Goal: Task Accomplishment & Management: Manage account settings

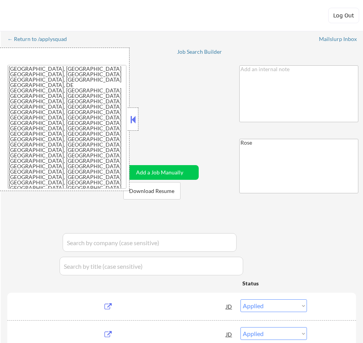
select select ""applied""
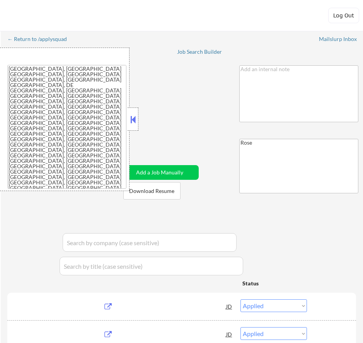
select select ""applied""
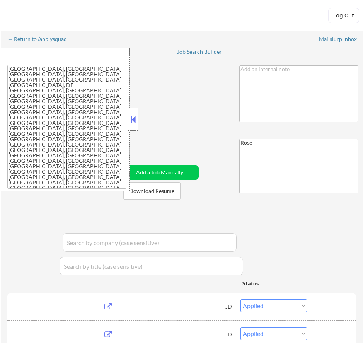
select select ""applied""
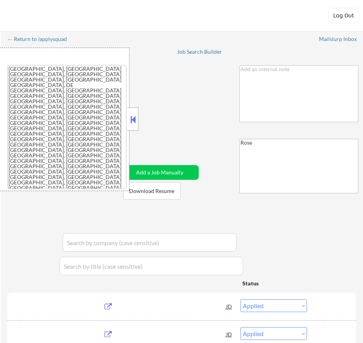
select select ""applied""
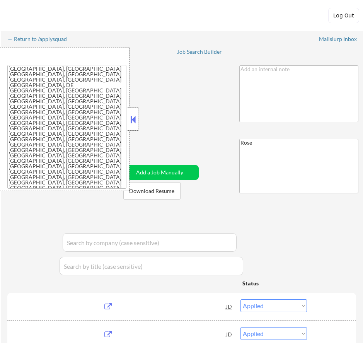
select select ""excluded__location_""
select select ""excluded__expired_""
select select ""excluded__bad_match_""
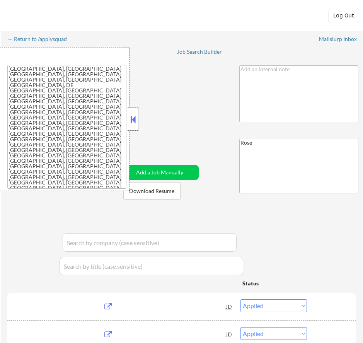
select select ""excluded__location_""
select select ""excluded""
select select ""excluded__expired_""
select select ""excluded__bad_match_""
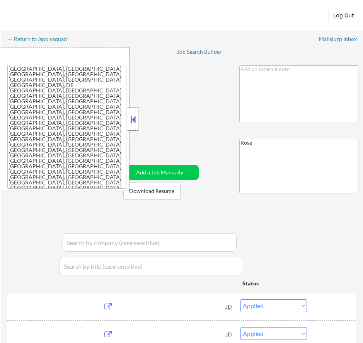
select select ""excluded""
select select ""excluded__location_""
select select ""excluded""
select select ""excluded__expired_""
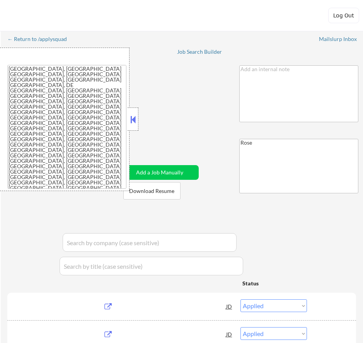
select select ""excluded__salary_""
select select ""excluded__bad_match_""
select select ""excluded""
select select ""excluded__expired_""
select select ""excluded__location_""
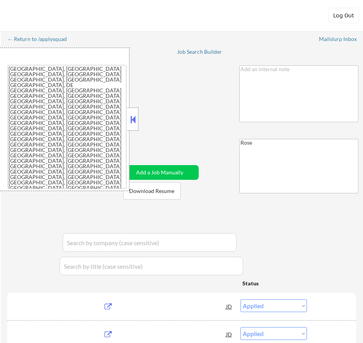
select select ""excluded__bad_match_""
select select ""excluded__expired_""
select select ""excluded__location_""
select select ""excluded""
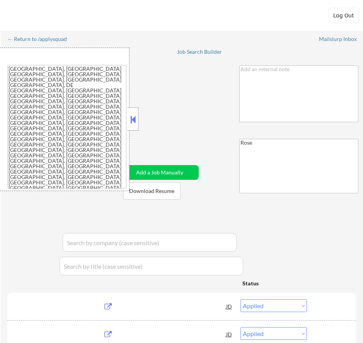
select select ""excluded""
select select ""excluded__expired_""
select select ""pending""
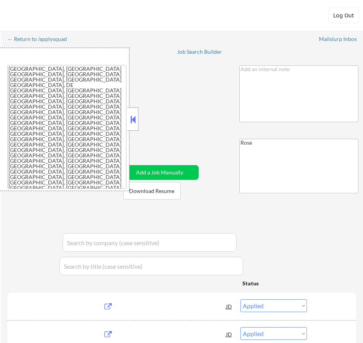
select select ""pending""
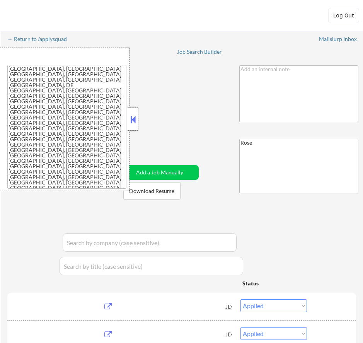
select select ""pending""
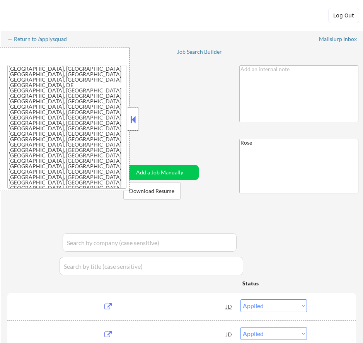
select select ""pending""
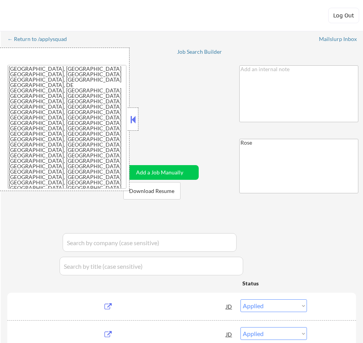
select select ""pending""
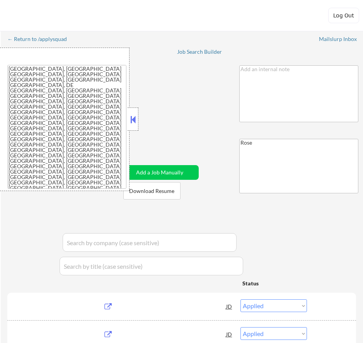
select select ""pending""
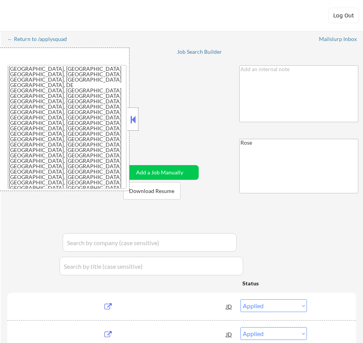
select select ""pending""
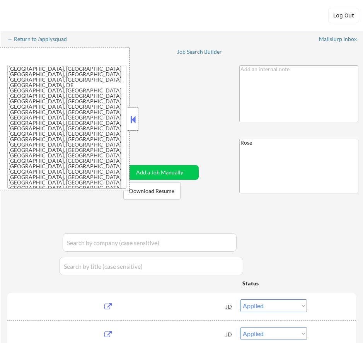
select select ""pending""
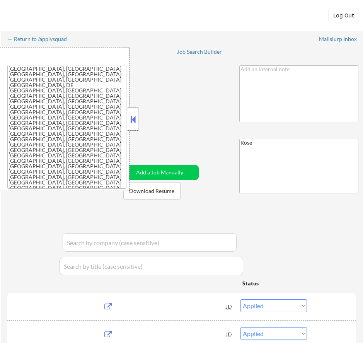
select select ""pending""
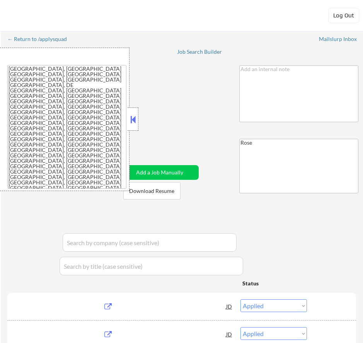
select select ""pending""
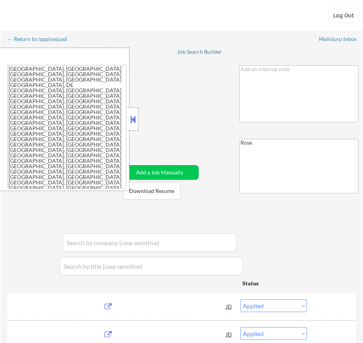
select select ""pending""
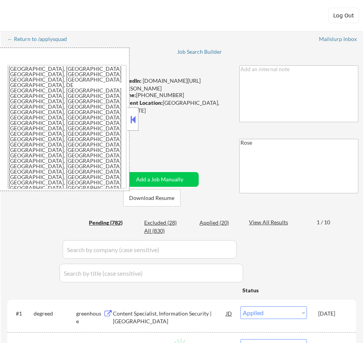
select select ""pending""
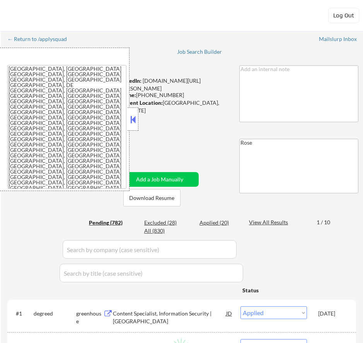
select select ""pending""
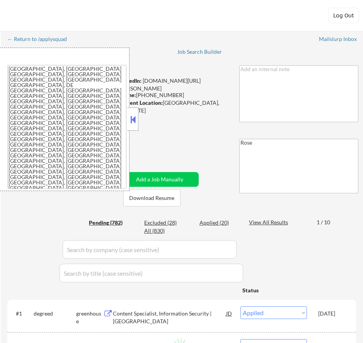
select select ""pending""
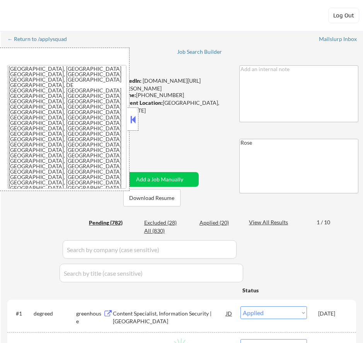
select select ""pending""
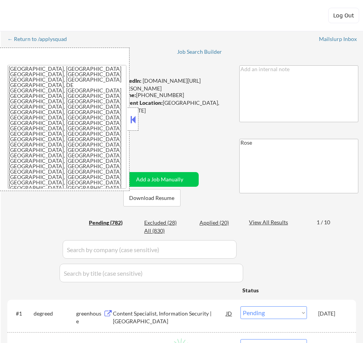
select select ""pending""
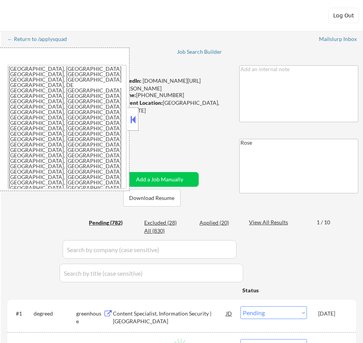
select select ""pending""
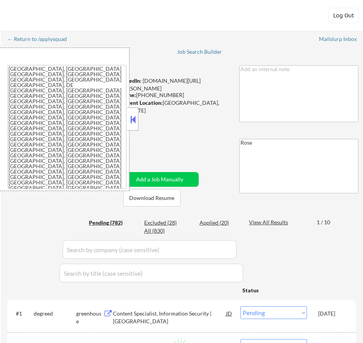
select select ""pending""
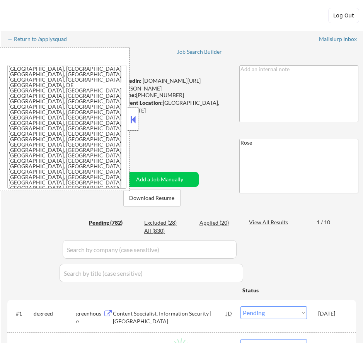
select select ""pending""
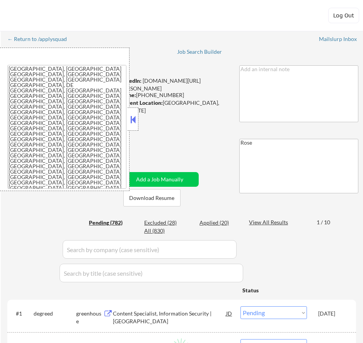
select select ""pending""
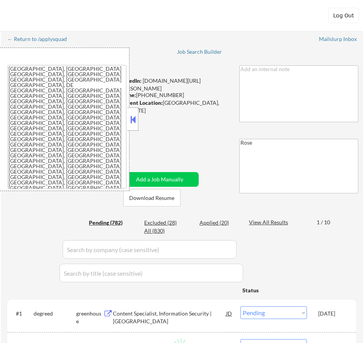
select select ""pending""
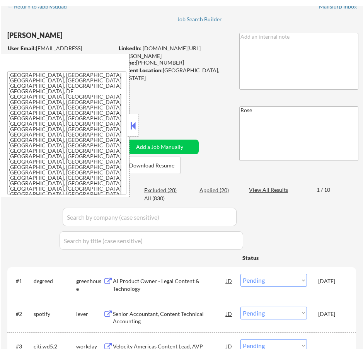
scroll to position [39, 0]
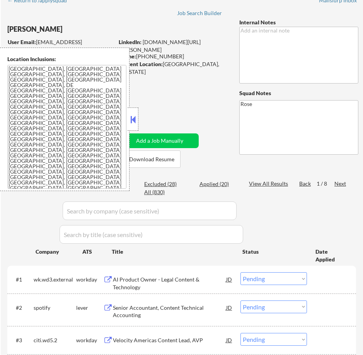
click at [134, 117] on button at bounding box center [133, 120] width 9 height 12
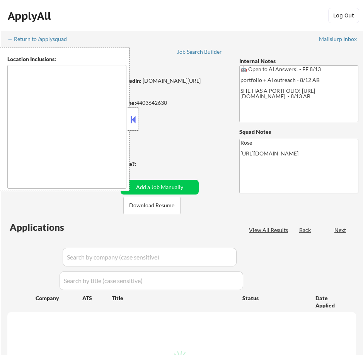
type textarea "[GEOGRAPHIC_DATA], [GEOGRAPHIC_DATA] [GEOGRAPHIC_DATA], [GEOGRAPHIC_DATA] [GEOG…"
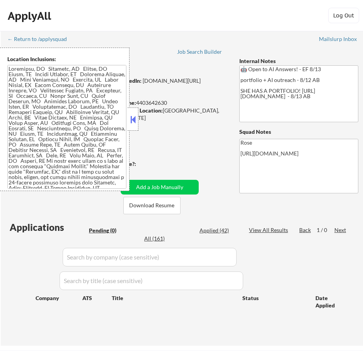
click at [134, 122] on button at bounding box center [133, 120] width 9 height 12
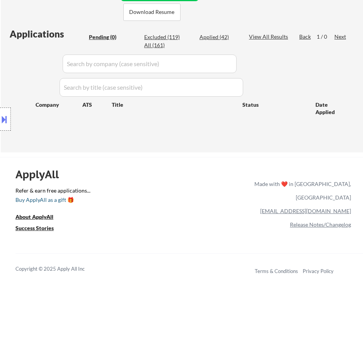
scroll to position [116, 0]
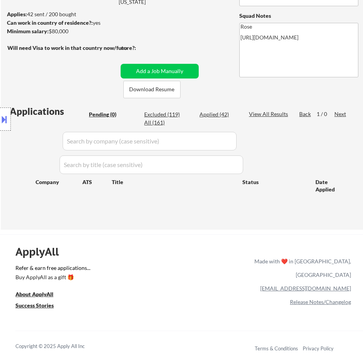
click at [161, 114] on div "Excluded (119)" at bounding box center [163, 115] width 39 height 8
click at [179, 113] on div "Excluded (119)" at bounding box center [163, 115] width 39 height 8
click at [174, 113] on div "Excluded (119)" at bounding box center [163, 115] width 39 height 8
select select ""excluded__expired_""
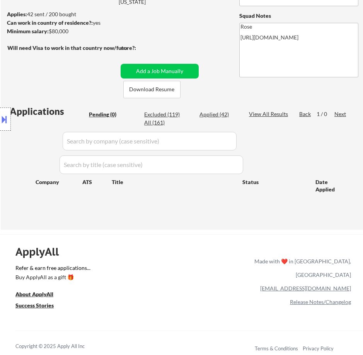
select select ""excluded__expired_""
select select ""excluded__location_""
select select ""excluded__salary_""
select select ""excluded__location_""
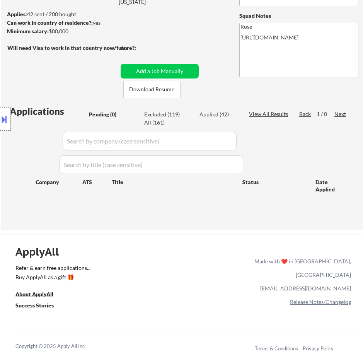
select select ""excluded__location_""
select select ""excluded__expired_""
select select ""excluded__bad_match_""
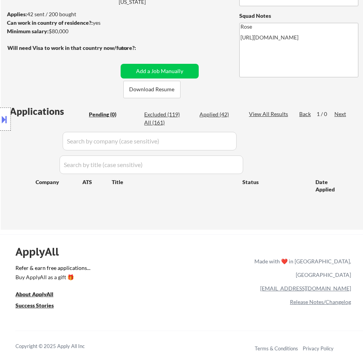
select select ""excluded__expired_""
select select ""excluded__salary_""
select select ""excluded__expired_""
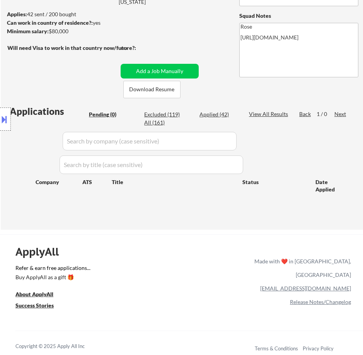
select select ""excluded__bad_match_""
select select ""excluded__expired_""
select select ""excluded__salary_""
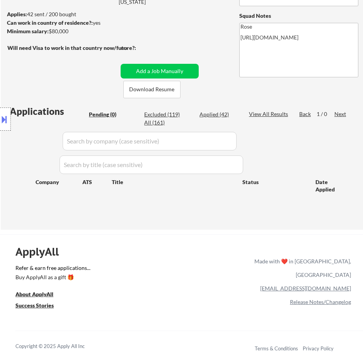
select select ""excluded__expired_""
select select ""excluded__bad_match_""
select select ""excluded""
select select ""excluded__location_""
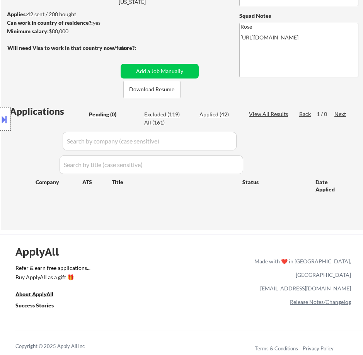
select select ""excluded__salary_""
select select ""excluded__location_""
select select ""excluded__expired_""
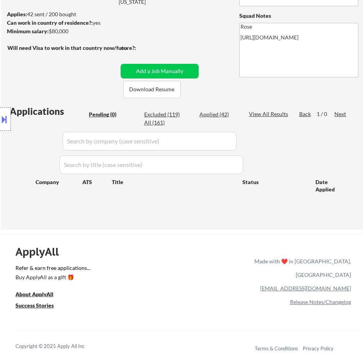
select select ""excluded__expired_""
select select ""excluded__bad_match_""
select select ""excluded__expired_""
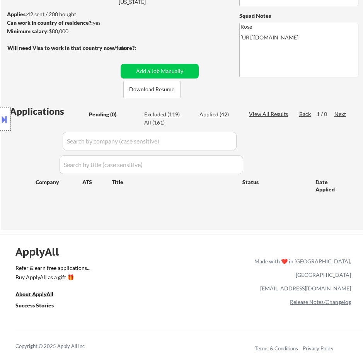
select select ""excluded__expired_""
select select ""excluded""
select select ""excluded__salary_""
select select ""excluded__expired_""
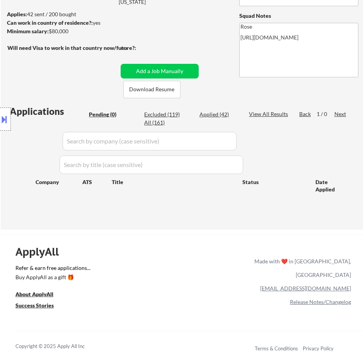
select select ""excluded__expired_""
select select ""excluded""
select select ""excluded__location_""
select select ""excluded__expired_""
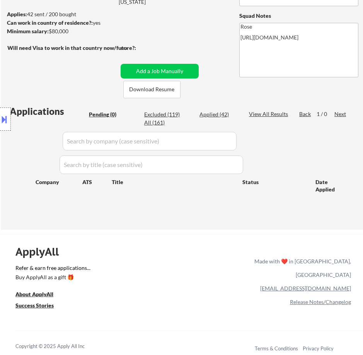
select select ""excluded__expired_""
select select ""excluded__bad_match_""
select select ""excluded""
select select ""excluded__location_""
select select ""excluded__salary_""
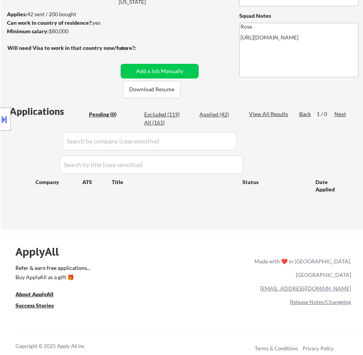
select select ""excluded""
select select ""excluded__bad_match_""
select select ""excluded""
select select ""excluded__expired_""
select select ""excluded__bad_match_""
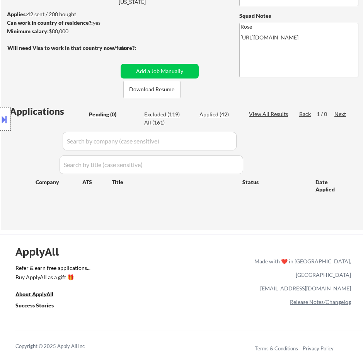
select select ""excluded""
select select ""excluded__bad_match_""
select select ""excluded""
select select ""excluded__salary_""
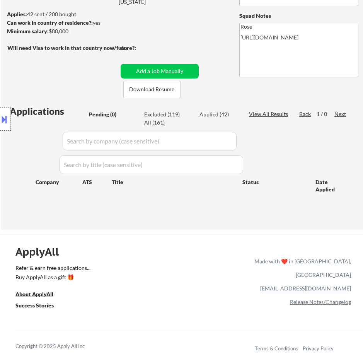
select select ""excluded""
select select ""excluded__location_""
select select ""excluded__expired_""
select select ""excluded__bad_match_""
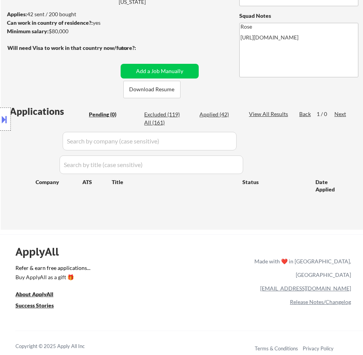
select select ""excluded__salary_""
select select ""excluded__expired_""
select select ""excluded__bad_match_""
select select ""excluded__expired_""
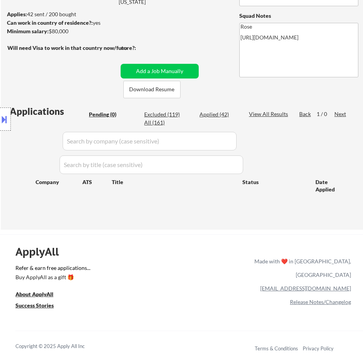
select select ""excluded__expired_""
select select ""excluded__location_""
select select ""excluded__bad_match_""
select select ""excluded""
select select ""excluded__bad_match_""
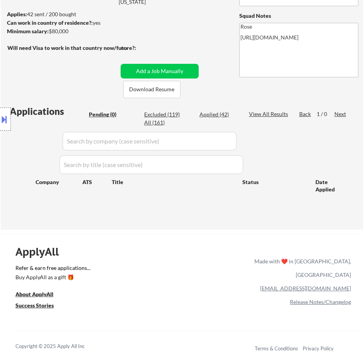
select select ""excluded__salary_""
select select ""excluded""
select select ""excluded__bad_match_""
select select ""excluded__location_""
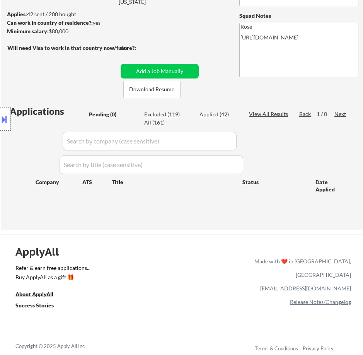
select select ""excluded__expired_""
select select ""excluded__bad_match_""
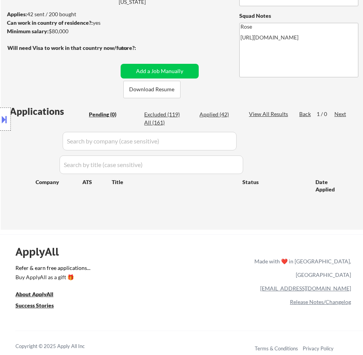
select select ""excluded__salary_""
select select ""excluded__bad_match_""
select select ""excluded__expired_""
select select ""excluded__bad_match_""
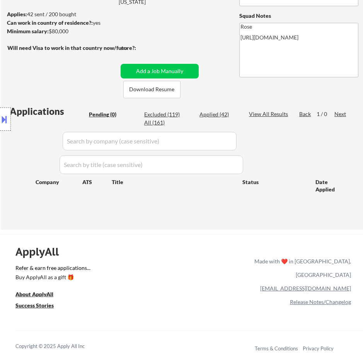
select select ""excluded""
select select ""excluded__expired_""
select select ""excluded__bad_match_""
select select ""excluded__location_""
select select ""excluded__bad_match_""
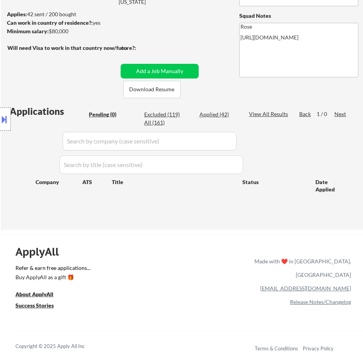
select select ""excluded__expired_""
select select ""excluded__bad_match_""
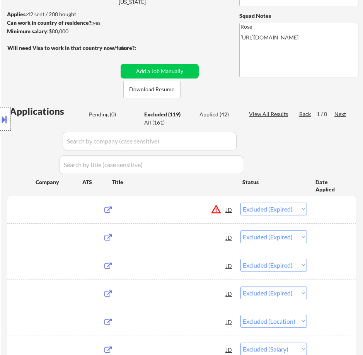
select select ""excluded__expired_""
select select ""excluded__location_""
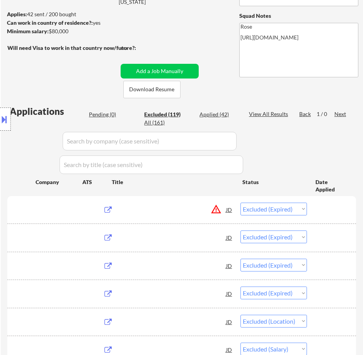
select select ""excluded__salary_""
select select ""excluded__location_""
select select ""excluded__expired_""
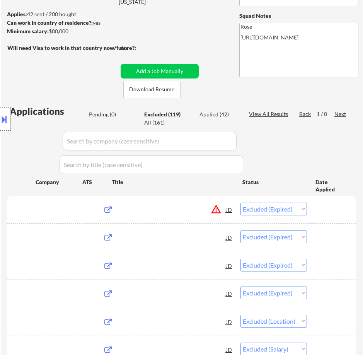
select select ""excluded__expired_""
select select ""excluded__bad_match_""
select select ""excluded__expired_""
select select ""excluded__salary_""
select select ""excluded__expired_""
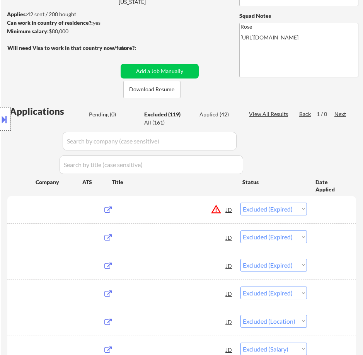
select select ""excluded__expired_""
select select ""excluded__bad_match_""
select select ""excluded__expired_""
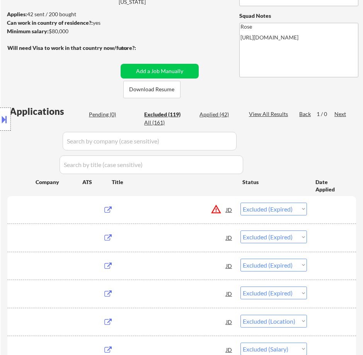
select select ""excluded__expired_""
select select ""excluded__salary_""
select select ""excluded__expired_""
select select ""excluded__bad_match_""
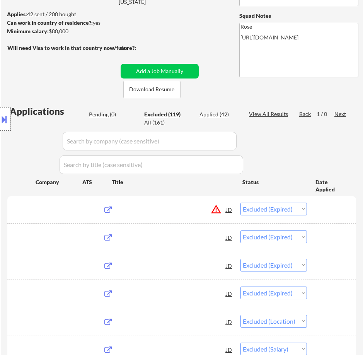
select select ""excluded""
select select ""excluded__location_""
select select ""excluded__salary_""
select select ""excluded__location_""
select select ""excluded__expired_""
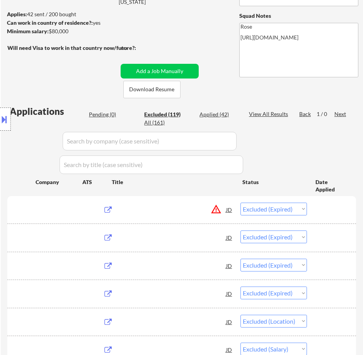
select select ""excluded__expired_""
select select ""excluded__bad_match_""
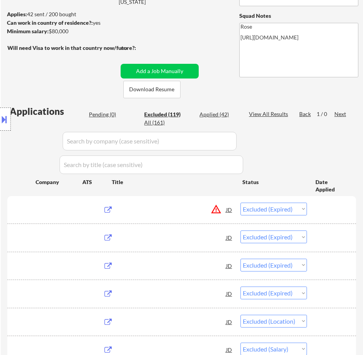
select select ""excluded__bad_match_""
select select ""excluded__expired_""
select select ""excluded""
select select ""excluded__salary_""
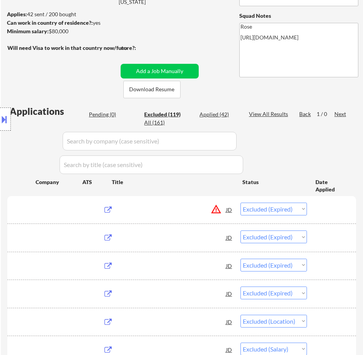
select select ""excluded__expired_""
select select ""excluded""
select select ""excluded__location_""
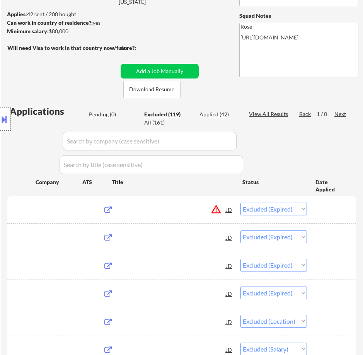
select select ""excluded__location_""
select select ""excluded__expired_""
select select ""excluded__bad_match_""
select select ""excluded""
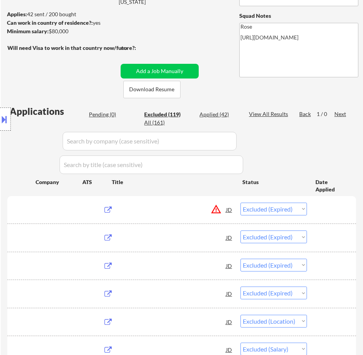
select select ""excluded__location_""
select select ""excluded__salary_""
select select ""excluded""
select select ""excluded__bad_match_""
select select ""excluded""
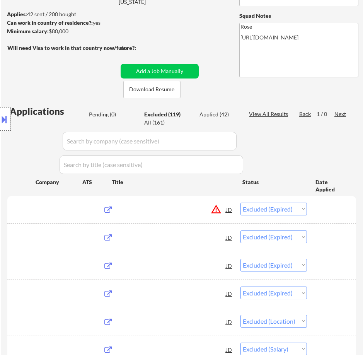
select select ""excluded__expired_""
select select ""excluded__bad_match_""
select select ""excluded""
select select ""excluded__bad_match_""
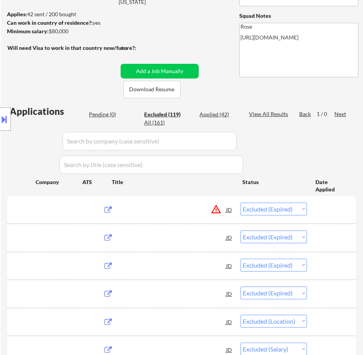
select select ""excluded""
select select ""excluded__salary_""
select select ""excluded""
select select ""excluded__location_""
select select ""excluded__expired_""
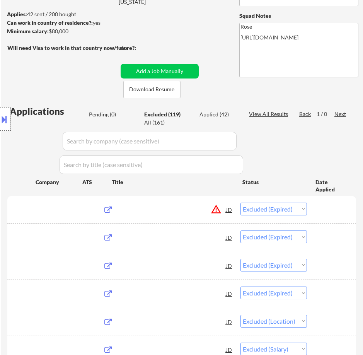
select select ""excluded__expired_""
select select ""excluded__bad_match_""
select select ""excluded__salary_""
select select ""excluded__expired_""
select select ""excluded__bad_match_""
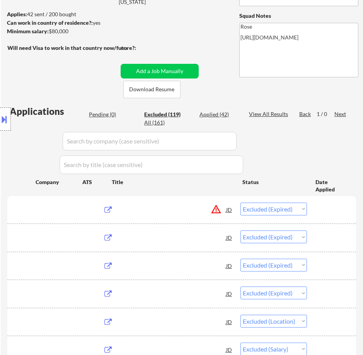
select select ""excluded__expired_""
select select ""excluded__location_""
select select ""excluded__bad_match_""
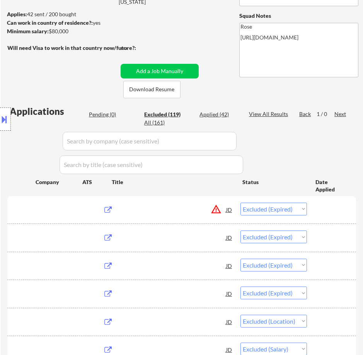
select select ""excluded""
select select ""excluded__bad_match_""
select select ""excluded__salary_""
select select ""excluded""
select select ""excluded__bad_match_""
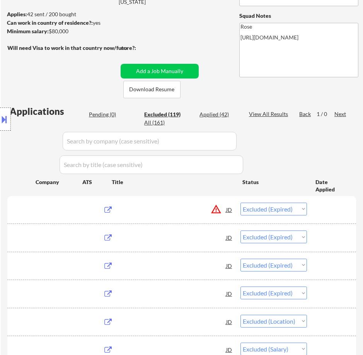
select select ""excluded__bad_match_""
select select ""excluded__location_""
select select ""excluded__expired_""
select select ""excluded__bad_match_""
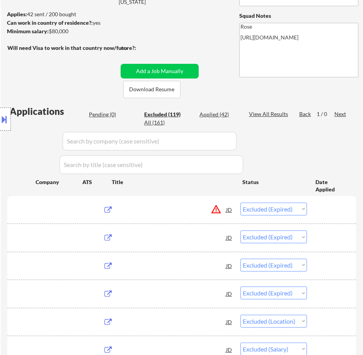
select select ""excluded__bad_match_""
select select ""excluded__salary_""
select select ""excluded__bad_match_""
select select ""excluded__expired_""
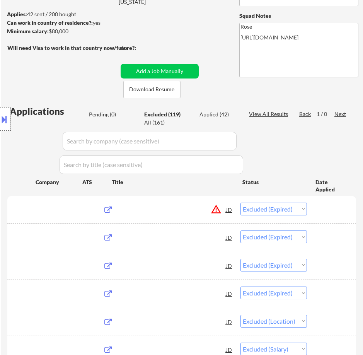
select select ""excluded__expired_""
select select ""excluded__bad_match_""
select select ""excluded""
select select ""excluded__expired_""
select select ""excluded__bad_match_""
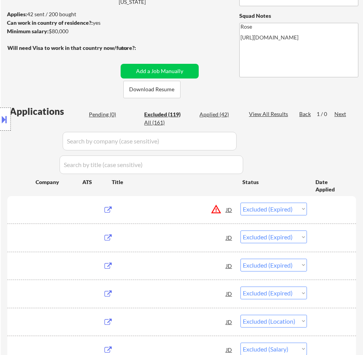
select select ""excluded__location_""
select select ""excluded__bad_match_""
select select ""excluded__expired_""
select select ""excluded__bad_match_""
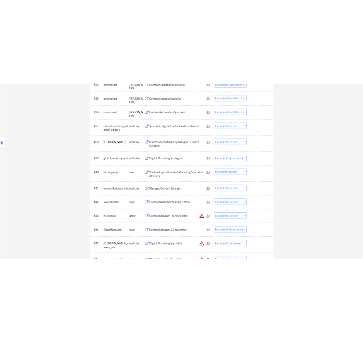
scroll to position [1232, 0]
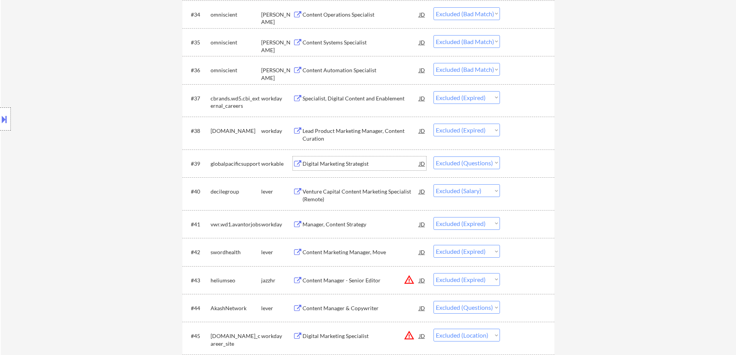
click at [362, 163] on div "Digital Marketing Strategist" at bounding box center [361, 164] width 117 height 8
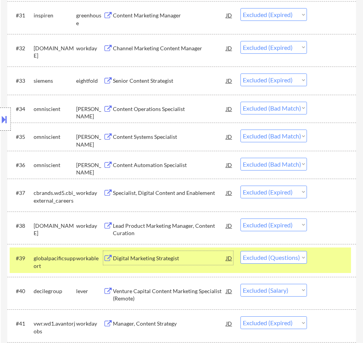
click at [203, 263] on div "Digital Marketing Strategist" at bounding box center [169, 258] width 113 height 14
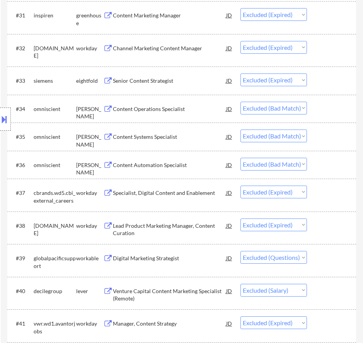
click at [5, 117] on button at bounding box center [4, 119] width 9 height 13
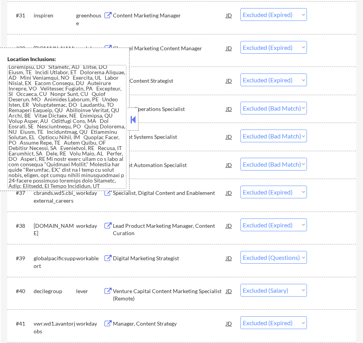
scroll to position [0, 0]
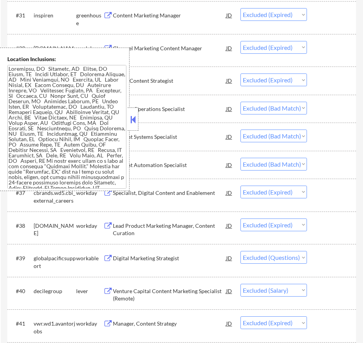
click at [133, 121] on button at bounding box center [133, 120] width 9 height 12
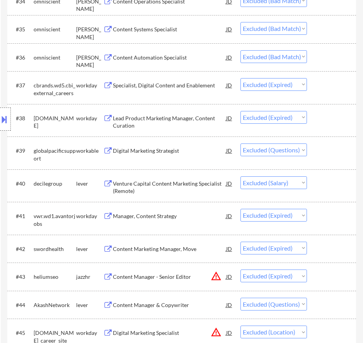
scroll to position [1352, 0]
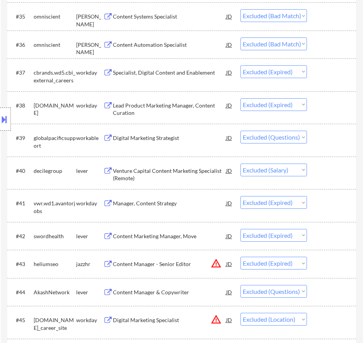
click at [303, 137] on select "Choose an option... Pending Applied Excluded (Questions) Excluded (Expired) Exc…" at bounding box center [273, 137] width 66 height 13
click at [240, 131] on select "Choose an option... Pending Applied Excluded (Questions) Excluded (Expired) Exc…" at bounding box center [273, 137] width 66 height 13
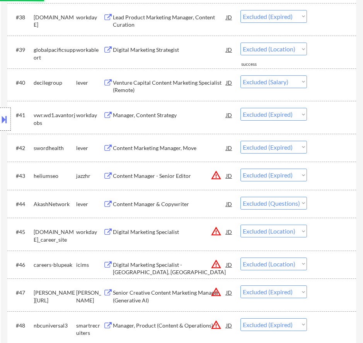
scroll to position [1468, 0]
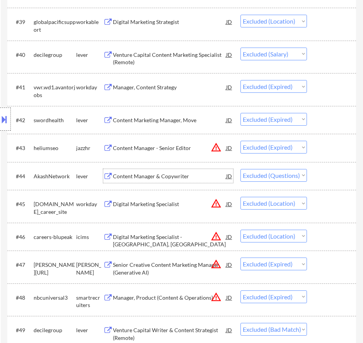
click at [192, 174] on div "Content Manager & Copywriter" at bounding box center [169, 176] width 113 height 8
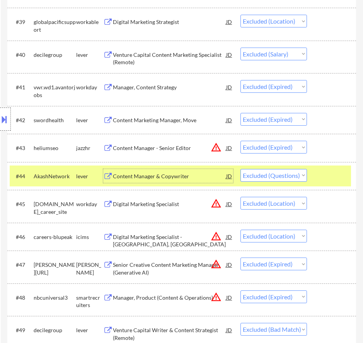
click at [289, 172] on select "Choose an option... Pending Applied Excluded (Questions) Excluded (Expired) Exc…" at bounding box center [273, 175] width 66 height 13
click at [191, 191] on div "#45 solera.wd5.global_career_site workday Digital Marketing Specialist JD warni…" at bounding box center [181, 206] width 349 height 33
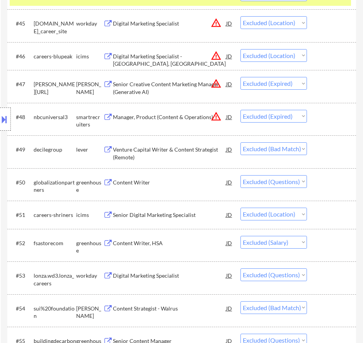
scroll to position [1662, 0]
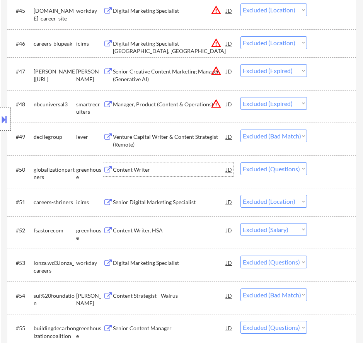
click at [192, 172] on div "Content Writer" at bounding box center [169, 170] width 113 height 8
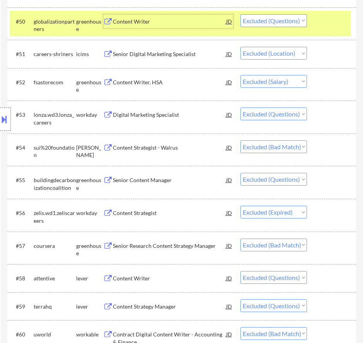
scroll to position [1816, 0]
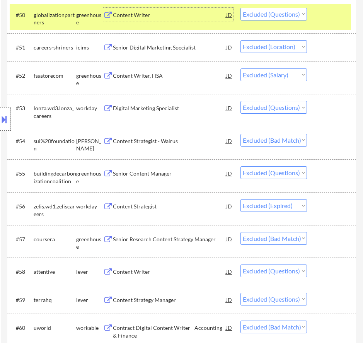
click at [202, 110] on div "Digital Marketing Specialist" at bounding box center [169, 108] width 113 height 8
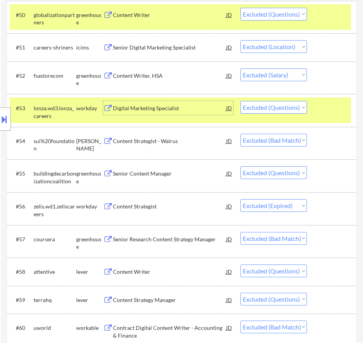
click at [261, 106] on select "Choose an option... Pending Applied Excluded (Questions) Excluded (Expired) Exc…" at bounding box center [273, 107] width 66 height 13
click at [240, 101] on select "Choose an option... Pending Applied Excluded (Questions) Excluded (Expired) Exc…" at bounding box center [273, 107] width 66 height 13
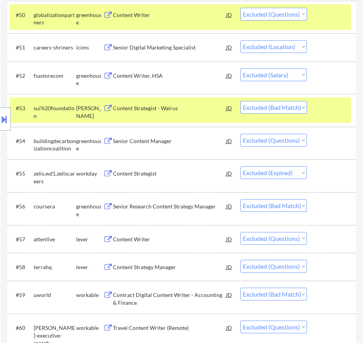
click at [203, 139] on div "Senior Content Manager" at bounding box center [169, 141] width 113 height 8
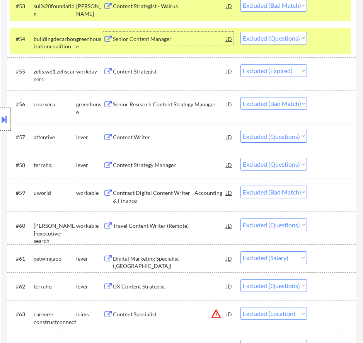
scroll to position [1932, 0]
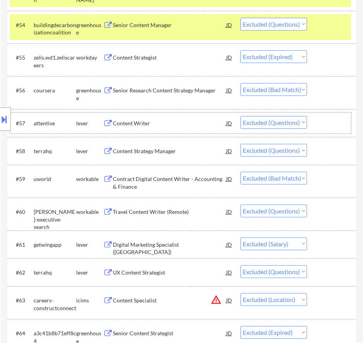
click at [211, 131] on div "#57 attentive lever Content Writer JD Choose an option... Pending Applied Exclu…" at bounding box center [180, 122] width 341 height 21
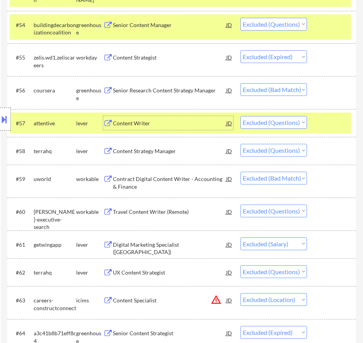
click at [206, 122] on div "Content Writer" at bounding box center [169, 123] width 113 height 8
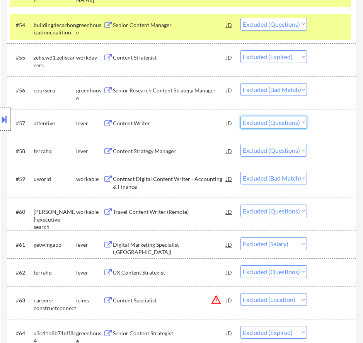
click at [271, 124] on select "Choose an option... Pending Applied Excluded (Questions) Excluded (Expired) Exc…" at bounding box center [273, 122] width 66 height 13
click at [240, 116] on select "Choose an option... Pending Applied Excluded (Questions) Excluded (Expired) Exc…" at bounding box center [273, 122] width 66 height 13
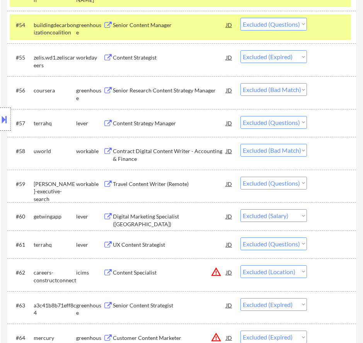
click at [204, 125] on div "Content Strategy Manager" at bounding box center [169, 123] width 113 height 8
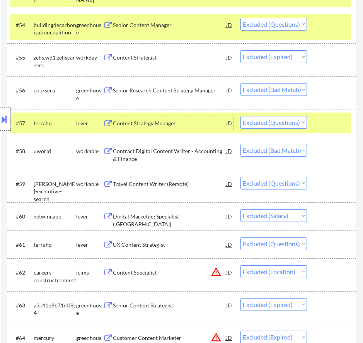
click at [260, 119] on select "Choose an option... Pending Applied Excluded (Questions) Excluded (Expired) Exc…" at bounding box center [273, 122] width 66 height 13
click at [240, 116] on select "Choose an option... Pending Applied Excluded (Questions) Excluded (Expired) Exc…" at bounding box center [273, 122] width 66 height 13
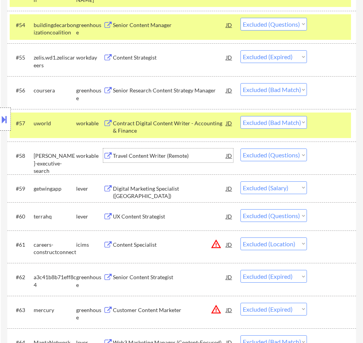
click at [214, 160] on div "Travel Content Writer (Remote)" at bounding box center [169, 155] width 113 height 14
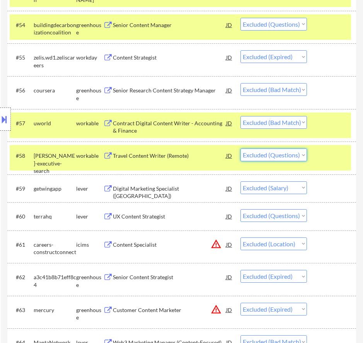
click at [258, 152] on select "Choose an option... Pending Applied Excluded (Questions) Excluded (Expired) Exc…" at bounding box center [273, 154] width 66 height 13
click at [240, 148] on select "Choose an option... Pending Applied Excluded (Questions) Excluded (Expired) Exc…" at bounding box center [273, 154] width 66 height 13
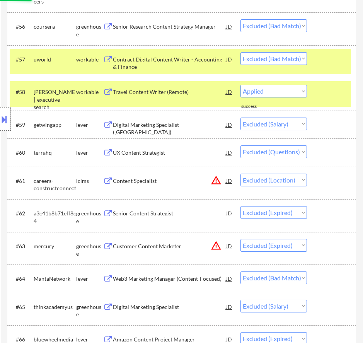
scroll to position [2009, 0]
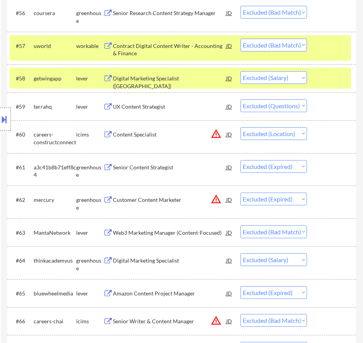
click at [201, 112] on div "UX Content Strategist" at bounding box center [169, 106] width 113 height 14
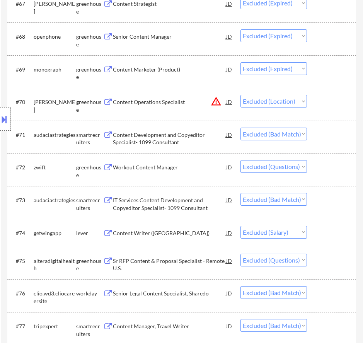
scroll to position [2357, 0]
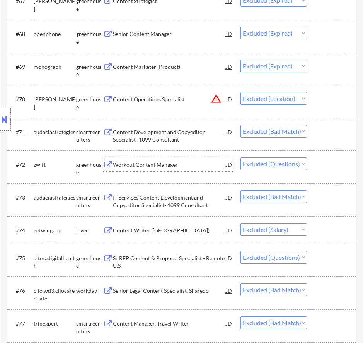
click at [191, 162] on div "Workout Content Manager" at bounding box center [169, 165] width 113 height 8
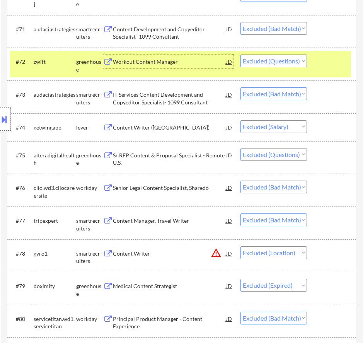
scroll to position [2473, 0]
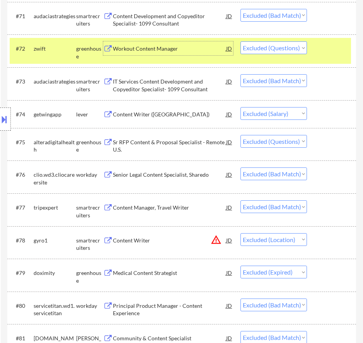
click at [184, 141] on div "Sr RFP Content & Proposal Specialist - Remote U.S." at bounding box center [169, 145] width 113 height 15
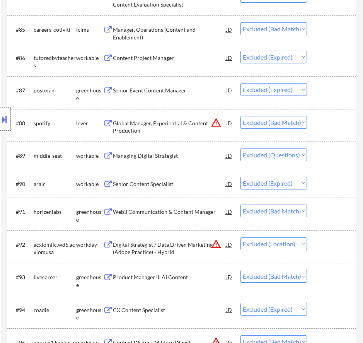
scroll to position [2937, 0]
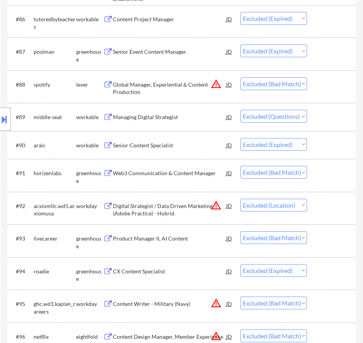
click at [195, 121] on div "Managing Digital Strategist" at bounding box center [169, 117] width 113 height 14
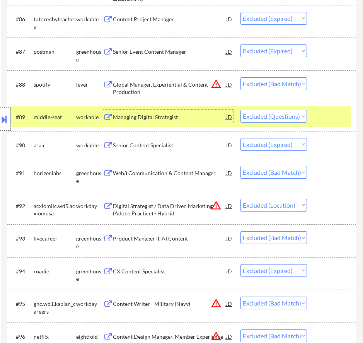
click at [212, 120] on div "Managing Digital Strategist" at bounding box center [169, 117] width 113 height 8
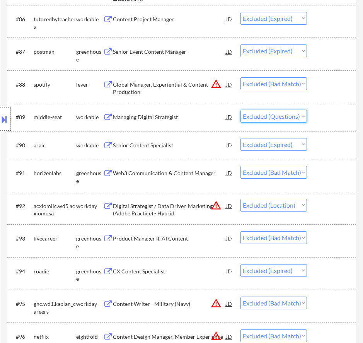
click at [263, 116] on select "Choose an option... Pending Applied Excluded (Questions) Excluded (Expired) Exc…" at bounding box center [273, 116] width 66 height 13
click at [240, 110] on select "Choose an option... Pending Applied Excluded (Questions) Excluded (Expired) Exc…" at bounding box center [273, 116] width 66 height 13
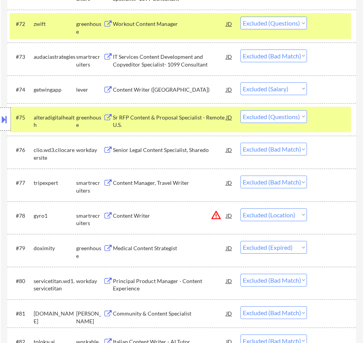
scroll to position [2473, 0]
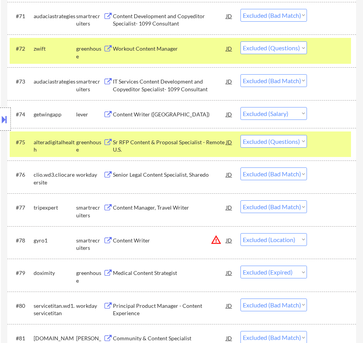
click at [185, 141] on div "Sr RFP Content & Proposal Specialist - Remote U.S." at bounding box center [169, 145] width 113 height 15
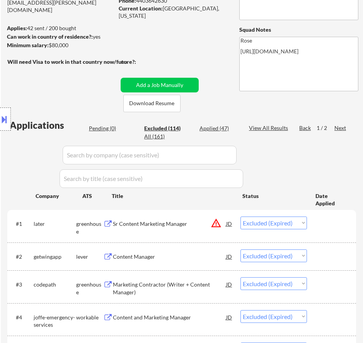
scroll to position [116, 0]
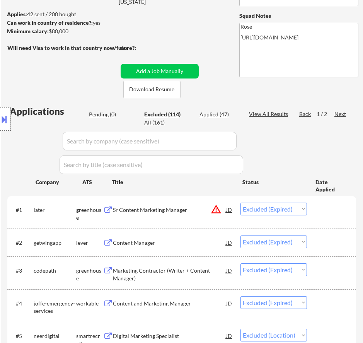
click at [339, 112] on div "Next" at bounding box center [340, 114] width 12 height 8
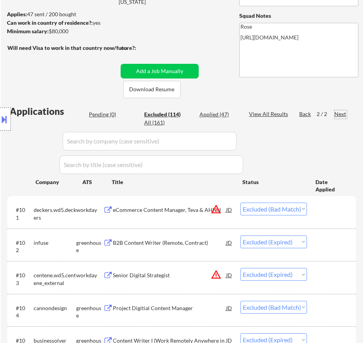
click at [104, 116] on div "Location Inclusions:" at bounding box center [69, 119] width 138 height 143
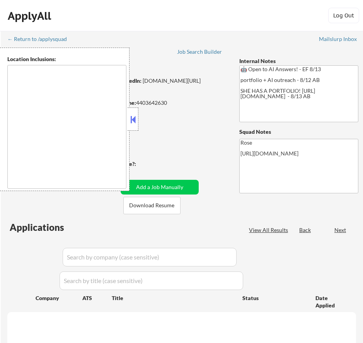
scroll to position [147, 0]
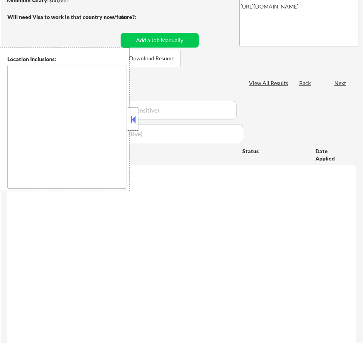
type textarea "Cleveland, OH Lakewood, OH Euclid, OH Parma, OH Shaker Heights, OH Garfield Hei…"
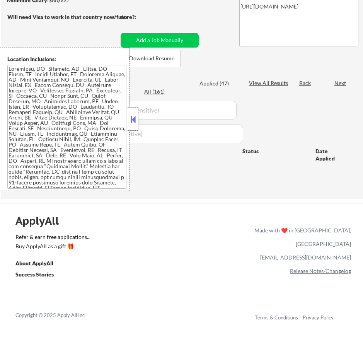
scroll to position [116, 0]
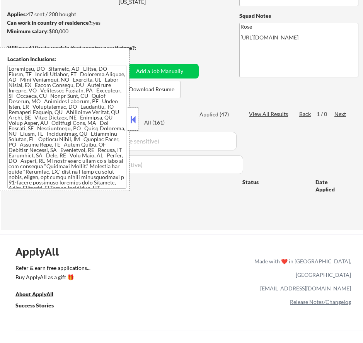
click at [134, 119] on button at bounding box center [133, 120] width 9 height 12
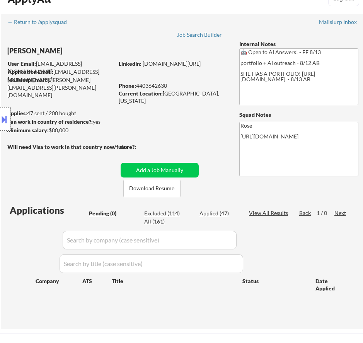
scroll to position [0, 0]
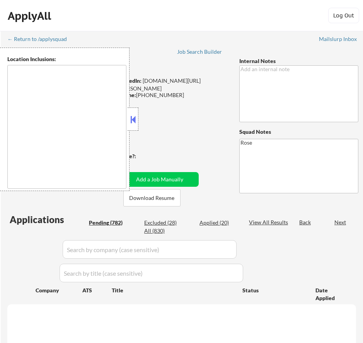
type textarea "[GEOGRAPHIC_DATA], [GEOGRAPHIC_DATA] [GEOGRAPHIC_DATA], [GEOGRAPHIC_DATA] [GEOG…"
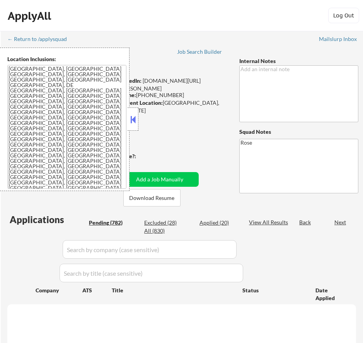
click at [133, 119] on button at bounding box center [133, 120] width 9 height 12
select select ""pending""
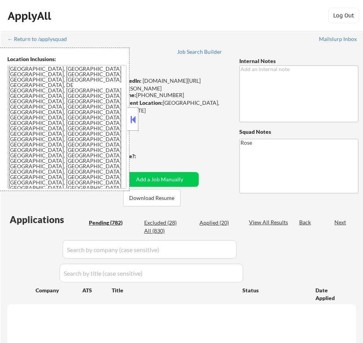
select select ""pending""
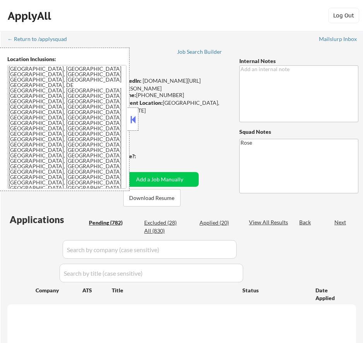
select select ""pending""
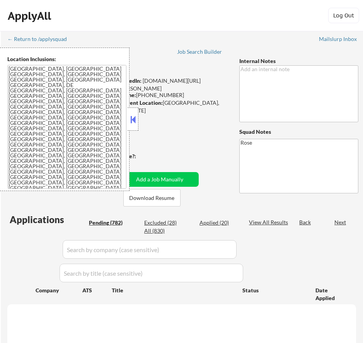
select select ""pending""
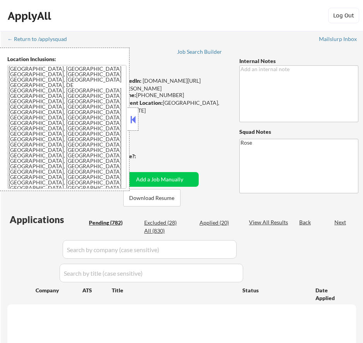
select select ""pending""
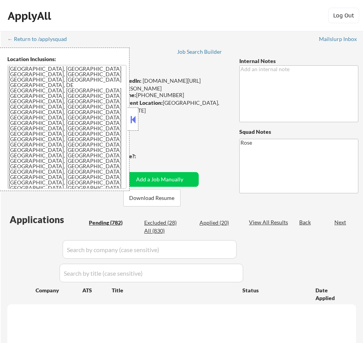
select select ""pending""
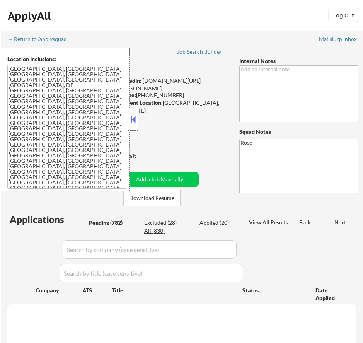
select select ""pending""
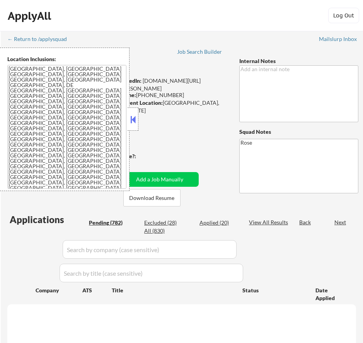
select select ""pending""
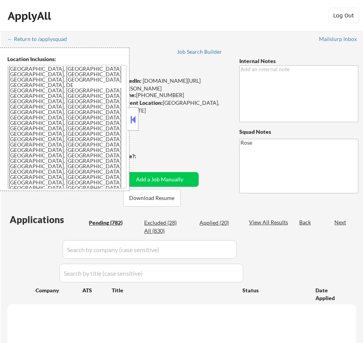
select select ""pending""
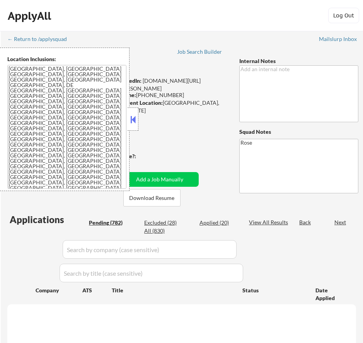
select select ""pending""
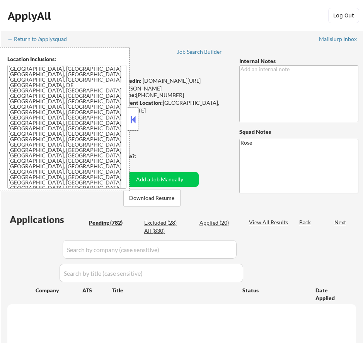
select select ""pending""
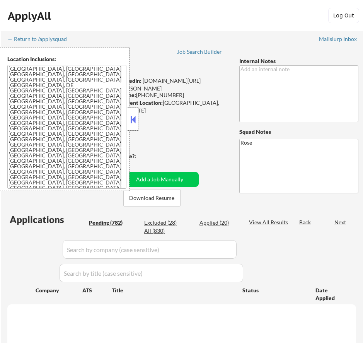
select select ""pending""
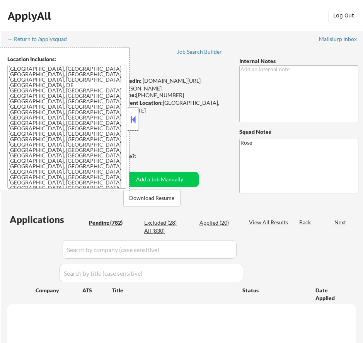
select select ""pending""
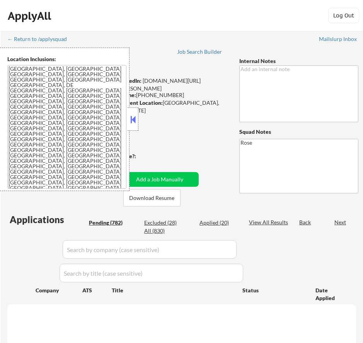
select select ""pending""
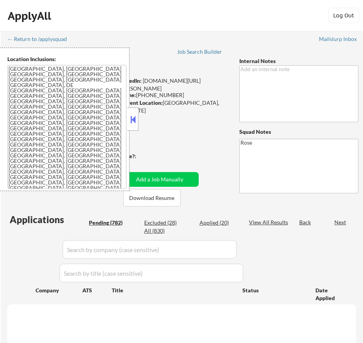
select select ""pending""
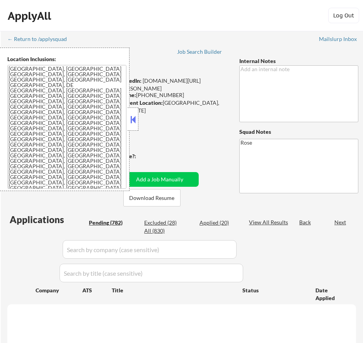
select select ""pending""
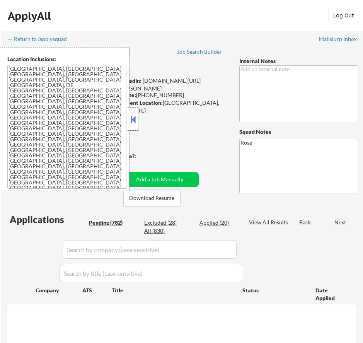
select select ""pending""
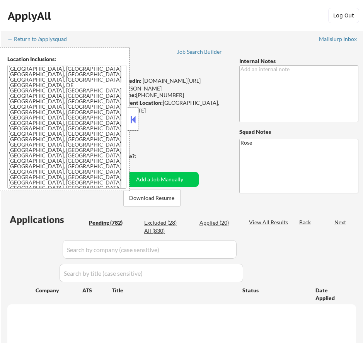
select select ""pending""
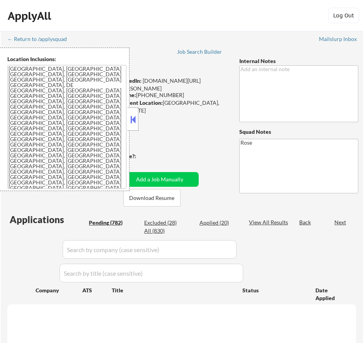
select select ""pending""
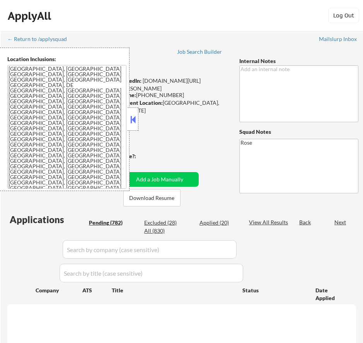
select select ""pending""
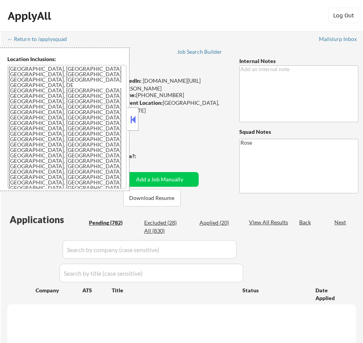
select select ""pending""
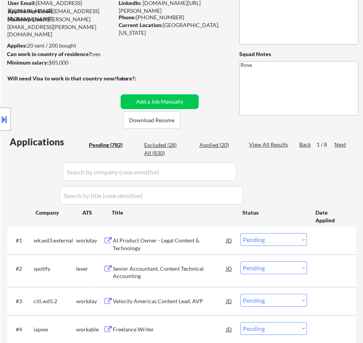
scroll to position [77, 0]
click at [188, 242] on div "AI Product Owner - Legal Content & Technology" at bounding box center [169, 244] width 113 height 15
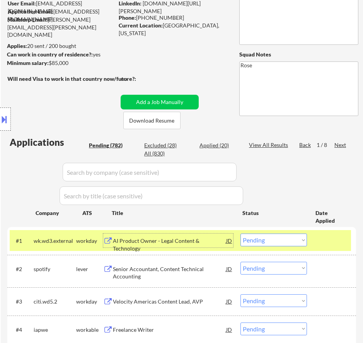
click at [286, 240] on select "Choose an option... Pending Applied Excluded (Questions) Excluded (Expired) Exc…" at bounding box center [273, 239] width 66 height 13
click at [240, 233] on select "Choose an option... Pending Applied Excluded (Questions) Excluded (Expired) Exc…" at bounding box center [273, 239] width 66 height 13
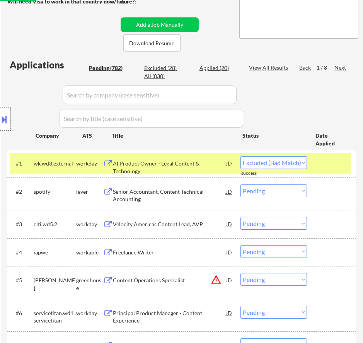
scroll to position [193, 0]
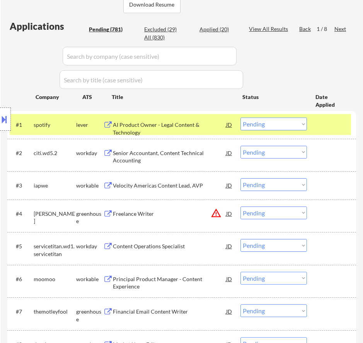
click at [176, 127] on div "AI Product Owner - Legal Content & Technology" at bounding box center [169, 128] width 113 height 15
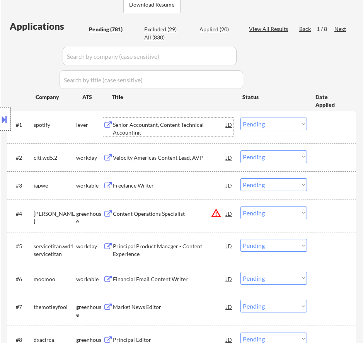
drag, startPoint x: 6, startPoint y: 122, endPoint x: 14, endPoint y: 123, distance: 7.5
click at [6, 121] on button at bounding box center [4, 119] width 9 height 13
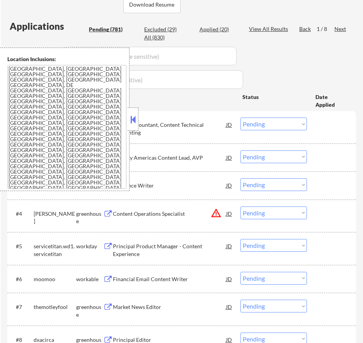
click at [133, 117] on button at bounding box center [133, 120] width 9 height 12
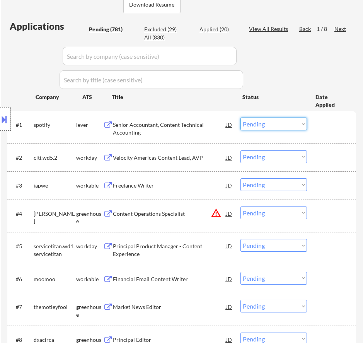
click at [289, 126] on select "Choose an option... Pending Applied Excluded (Questions) Excluded (Expired) Exc…" at bounding box center [273, 123] width 66 height 13
click at [240, 117] on select "Choose an option... Pending Applied Excluded (Questions) Excluded (Expired) Exc…" at bounding box center [273, 123] width 66 height 13
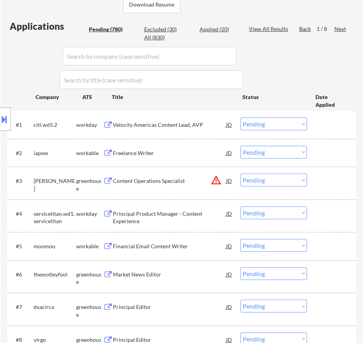
click at [190, 123] on div "Velocity Americas Content Lead, AVP" at bounding box center [169, 125] width 113 height 8
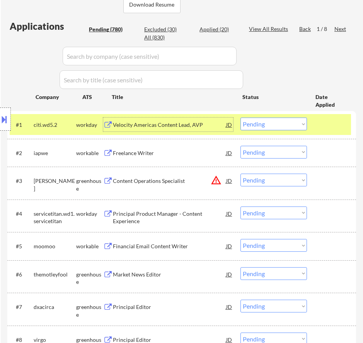
click at [294, 119] on select "Choose an option... Pending Applied Excluded (Questions) Excluded (Expired) Exc…" at bounding box center [273, 123] width 66 height 13
click at [240, 117] on select "Choose an option... Pending Applied Excluded (Questions) Excluded (Expired) Exc…" at bounding box center [273, 123] width 66 height 13
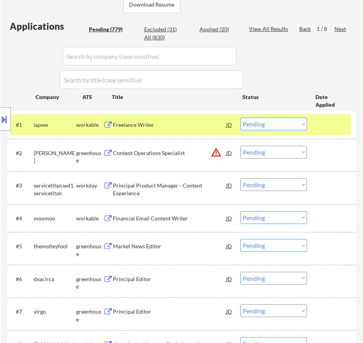
click at [191, 125] on div "Freelance Writer" at bounding box center [169, 125] width 113 height 8
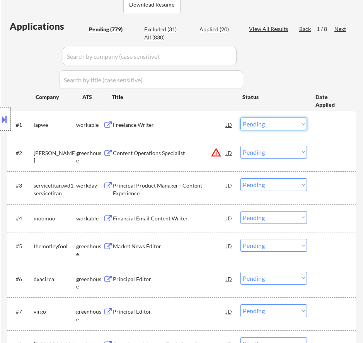
drag, startPoint x: 283, startPoint y: 125, endPoint x: 284, endPoint y: 129, distance: 4.5
click at [283, 125] on select "Choose an option... Pending Applied Excluded (Questions) Excluded (Expired) Exc…" at bounding box center [273, 123] width 66 height 13
click at [240, 117] on select "Choose an option... Pending Applied Excluded (Questions) Excluded (Expired) Exc…" at bounding box center [273, 123] width 66 height 13
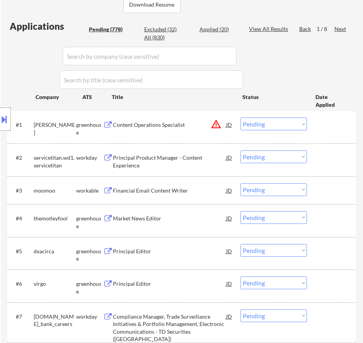
click at [195, 126] on div "Content Operations Specialist" at bounding box center [169, 125] width 113 height 8
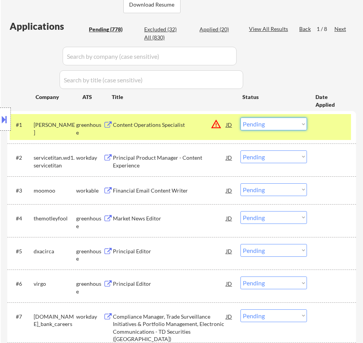
click at [278, 124] on select "Choose an option... Pending Applied Excluded (Questions) Excluded (Expired) Exc…" at bounding box center [273, 123] width 66 height 13
click at [157, 126] on div "Content Operations Specialist" at bounding box center [169, 125] width 113 height 8
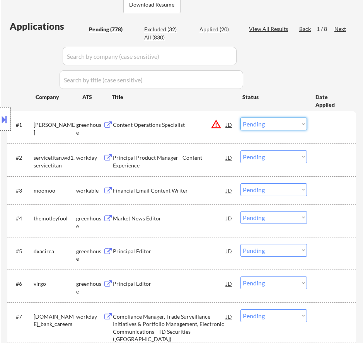
click at [249, 124] on select "Choose an option... Pending Applied Excluded (Questions) Excluded (Expired) Exc…" at bounding box center [273, 123] width 66 height 13
click at [240, 117] on select "Choose an option... Pending Applied Excluded (Questions) Excluded (Expired) Exc…" at bounding box center [273, 123] width 66 height 13
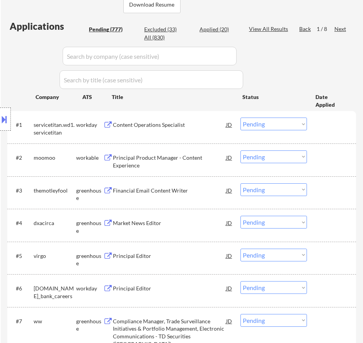
click at [182, 121] on div "Content Operations Specialist" at bounding box center [169, 125] width 113 height 8
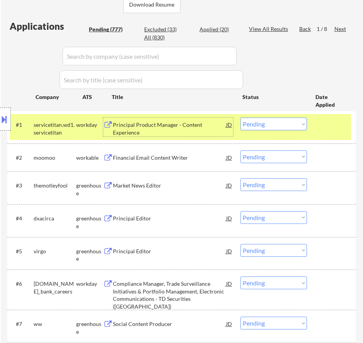
click at [279, 126] on select "Choose an option... Pending Applied Excluded (Questions) Excluded (Expired) Exc…" at bounding box center [273, 123] width 66 height 13
click at [240, 117] on select "Choose an option... Pending Applied Excluded (Questions) Excluded (Expired) Exc…" at bounding box center [273, 123] width 66 height 13
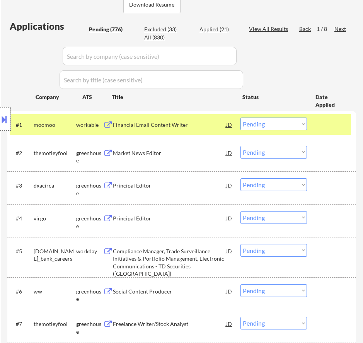
click at [212, 128] on div "Financial Email Content Writer" at bounding box center [169, 125] width 113 height 8
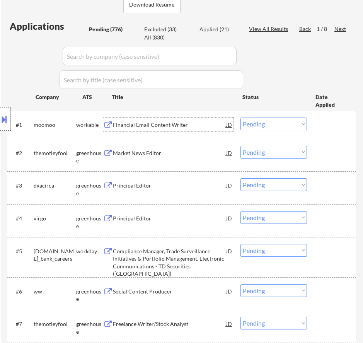
click at [9, 120] on div at bounding box center [5, 118] width 11 height 23
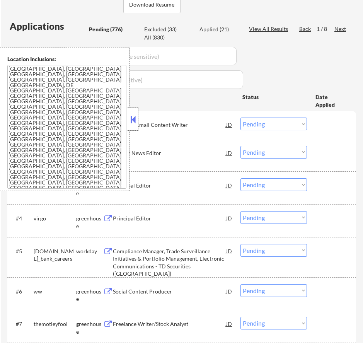
click at [131, 118] on button at bounding box center [133, 120] width 9 height 12
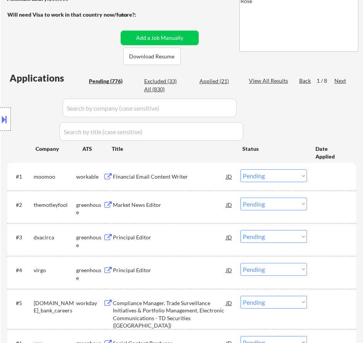
scroll to position [155, 0]
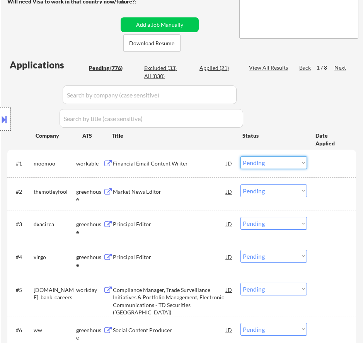
click at [286, 161] on select "Choose an option... Pending Applied Excluded (Questions) Excluded (Expired) Exc…" at bounding box center [273, 162] width 66 height 13
click at [240, 156] on select "Choose an option... Pending Applied Excluded (Questions) Excluded (Expired) Exc…" at bounding box center [273, 162] width 66 height 13
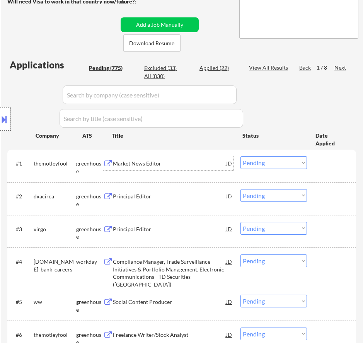
click at [203, 163] on div "Market News Editor" at bounding box center [169, 164] width 113 height 8
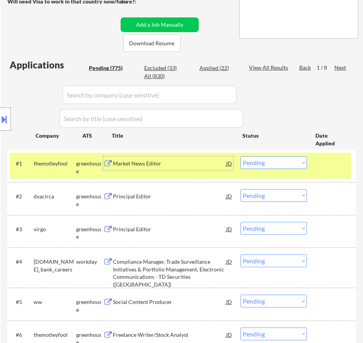
click at [269, 162] on select "Choose an option... Pending Applied Excluded (Questions) Excluded (Expired) Exc…" at bounding box center [273, 162] width 66 height 13
click at [240, 156] on select "Choose an option... Pending Applied Excluded (Questions) Excluded (Expired) Exc…" at bounding box center [273, 162] width 66 height 13
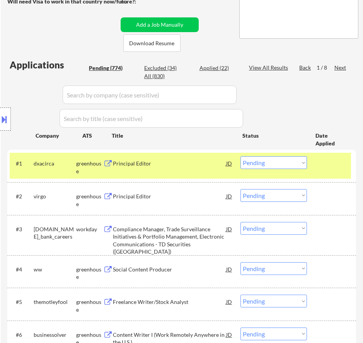
click at [203, 168] on div "Principal Editor" at bounding box center [169, 163] width 113 height 14
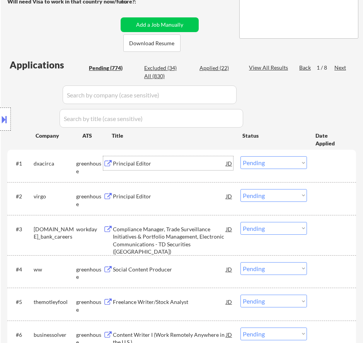
click at [287, 162] on select "Choose an option... Pending Applied Excluded (Questions) Excluded (Expired) Exc…" at bounding box center [273, 162] width 66 height 13
click at [240, 156] on select "Choose an option... Pending Applied Excluded (Questions) Excluded (Expired) Exc…" at bounding box center [273, 162] width 66 height 13
click at [193, 165] on div "Principal Editor" at bounding box center [169, 164] width 113 height 8
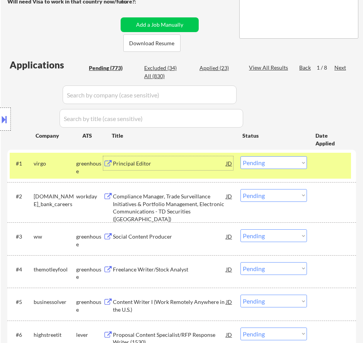
click at [265, 162] on select "Choose an option... Pending Applied Excluded (Questions) Excluded (Expired) Exc…" at bounding box center [273, 162] width 66 height 13
click at [240, 156] on select "Choose an option... Pending Applied Excluded (Questions) Excluded (Expired) Exc…" at bounding box center [273, 162] width 66 height 13
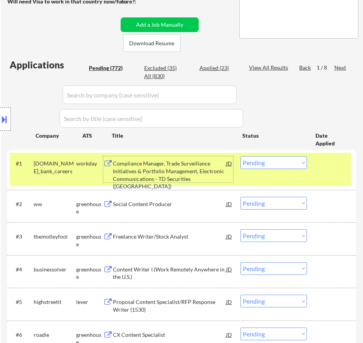
click at [201, 169] on div "Compliance Manager, Trade Surveillance Initiatives & Portfolio Management, Elec…" at bounding box center [169, 175] width 113 height 30
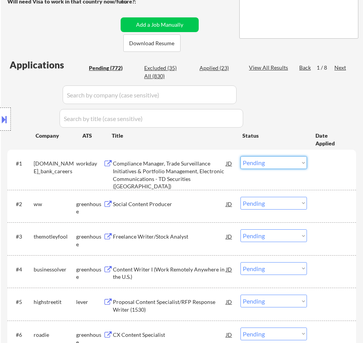
click at [298, 160] on select "Choose an option... Pending Applied Excluded (Questions) Excluded (Expired) Exc…" at bounding box center [273, 162] width 66 height 13
click at [240, 156] on select "Choose an option... Pending Applied Excluded (Questions) Excluded (Expired) Exc…" at bounding box center [273, 162] width 66 height 13
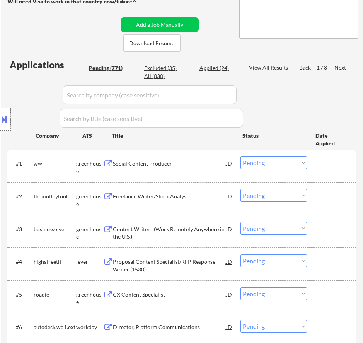
scroll to position [116, 0]
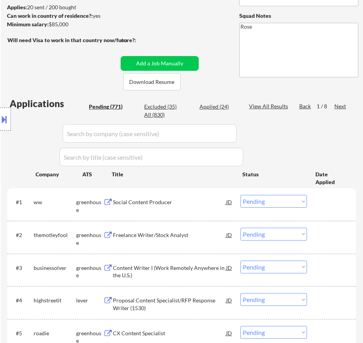
click at [201, 204] on div "Social Content Producer" at bounding box center [169, 202] width 113 height 8
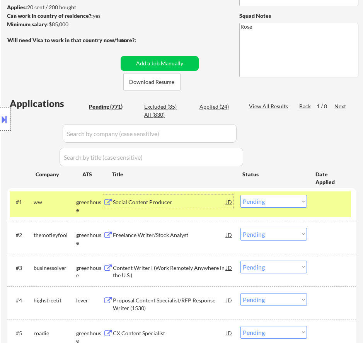
click at [267, 202] on select "Choose an option... Pending Applied Excluded (Questions) Excluded (Expired) Exc…" at bounding box center [273, 201] width 66 height 13
click at [240, 195] on select "Choose an option... Pending Applied Excluded (Questions) Excluded (Expired) Exc…" at bounding box center [273, 201] width 66 height 13
click at [191, 207] on div "Social Content Producer" at bounding box center [169, 202] width 113 height 14
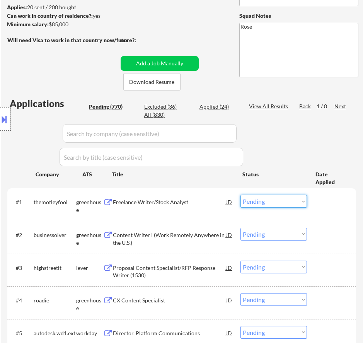
click at [276, 202] on select "Choose an option... Pending Applied Excluded (Questions) Excluded (Expired) Exc…" at bounding box center [273, 201] width 66 height 13
click at [240, 195] on select "Choose an option... Pending Applied Excluded (Questions) Excluded (Expired) Exc…" at bounding box center [273, 201] width 66 height 13
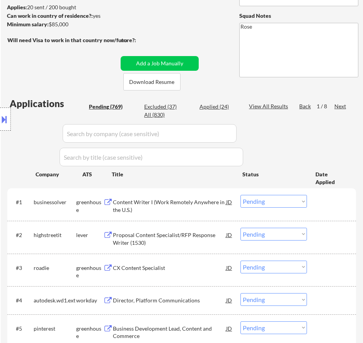
click at [184, 205] on div "Content Writer I (Work Remotely Anywhere in the U.S.)" at bounding box center [169, 205] width 113 height 15
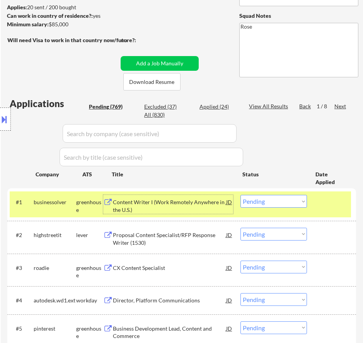
click at [285, 200] on select "Choose an option... Pending Applied Excluded (Questions) Excluded (Expired) Exc…" at bounding box center [273, 201] width 66 height 13
click at [240, 195] on select "Choose an option... Pending Applied Excluded (Questions) Excluded (Expired) Exc…" at bounding box center [273, 201] width 66 height 13
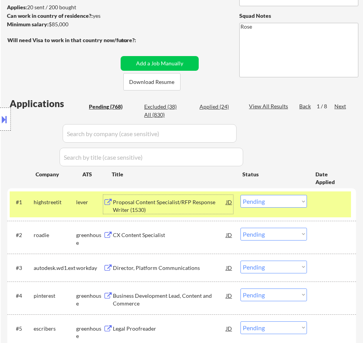
click at [196, 201] on div "Proposal Content Specialist/RFP Response Writer (1530)" at bounding box center [169, 205] width 113 height 15
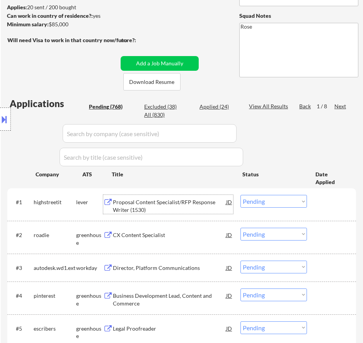
click at [286, 199] on select "Choose an option... Pending Applied Excluded (Questions) Excluded (Expired) Exc…" at bounding box center [273, 201] width 66 height 13
click at [240, 195] on select "Choose an option... Pending Applied Excluded (Questions) Excluded (Expired) Exc…" at bounding box center [273, 201] width 66 height 13
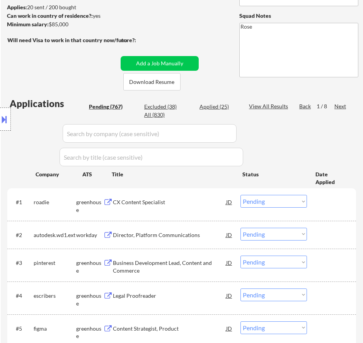
click at [187, 198] on div "CX Content Specialist" at bounding box center [169, 202] width 113 height 14
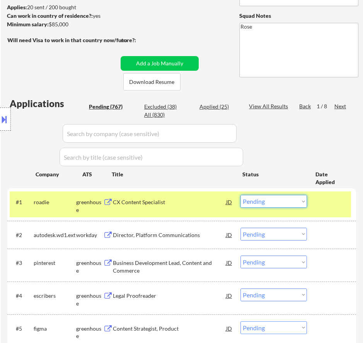
drag, startPoint x: 261, startPoint y: 203, endPoint x: 264, endPoint y: 206, distance: 4.2
click at [261, 203] on select "Choose an option... Pending Applied Excluded (Questions) Excluded (Expired) Exc…" at bounding box center [273, 201] width 66 height 13
click at [240, 195] on select "Choose an option... Pending Applied Excluded (Questions) Excluded (Expired) Exc…" at bounding box center [273, 201] width 66 height 13
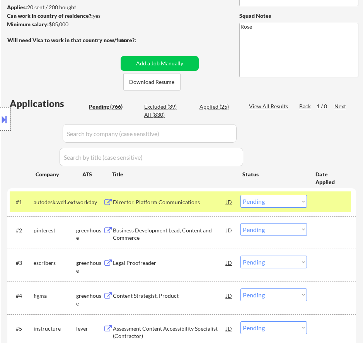
click at [214, 204] on div "Director, Platform Communications" at bounding box center [169, 202] width 113 height 8
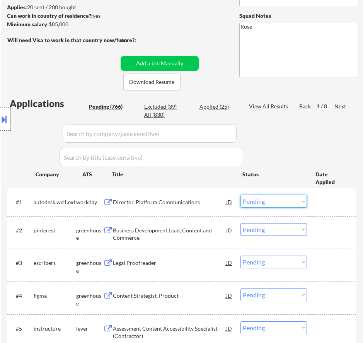
click at [279, 201] on select "Choose an option... Pending Applied Excluded (Questions) Excluded (Expired) Exc…" at bounding box center [273, 201] width 66 height 13
click at [240, 195] on select "Choose an option... Pending Applied Excluded (Questions) Excluded (Expired) Exc…" at bounding box center [273, 201] width 66 height 13
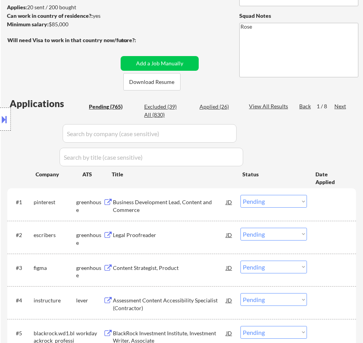
click at [157, 202] on div "Business Development Lead, Content and Commerce" at bounding box center [169, 205] width 113 height 15
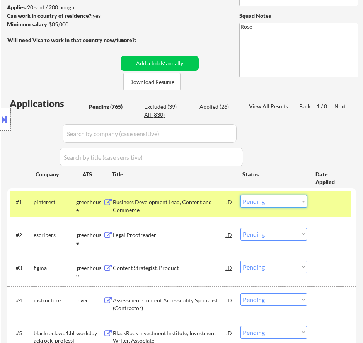
click at [298, 203] on select "Choose an option... Pending Applied Excluded (Questions) Excluded (Expired) Exc…" at bounding box center [273, 201] width 66 height 13
click at [240, 195] on select "Choose an option... Pending Applied Excluded (Questions) Excluded (Expired) Exc…" at bounding box center [273, 201] width 66 height 13
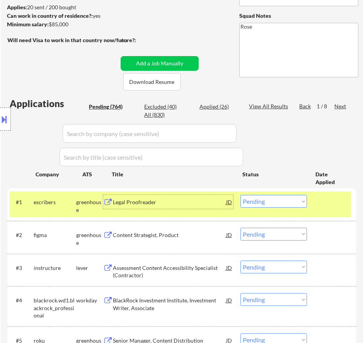
click at [189, 205] on div "Legal Proofreader" at bounding box center [169, 202] width 113 height 8
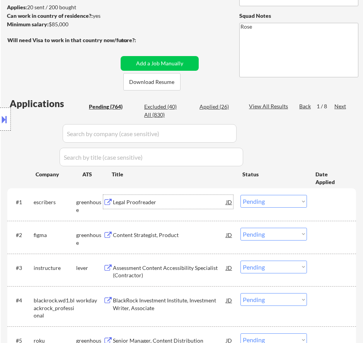
click at [273, 199] on select "Choose an option... Pending Applied Excluded (Questions) Excluded (Expired) Exc…" at bounding box center [273, 201] width 66 height 13
click at [240, 195] on select "Choose an option... Pending Applied Excluded (Questions) Excluded (Expired) Exc…" at bounding box center [273, 201] width 66 height 13
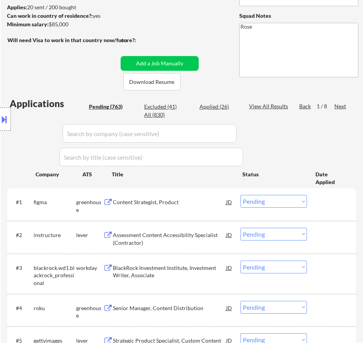
click at [171, 201] on div "Content Strategist, Product" at bounding box center [169, 202] width 113 height 8
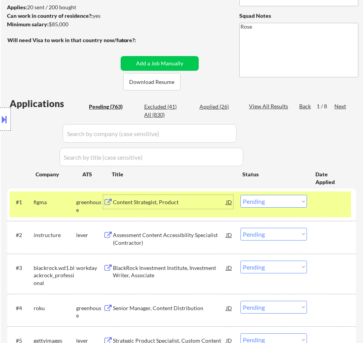
click at [289, 201] on select "Choose an option... Pending Applied Excluded (Questions) Excluded (Expired) Exc…" at bounding box center [273, 201] width 66 height 13
click at [240, 195] on select "Choose an option... Pending Applied Excluded (Questions) Excluded (Expired) Exc…" at bounding box center [273, 201] width 66 height 13
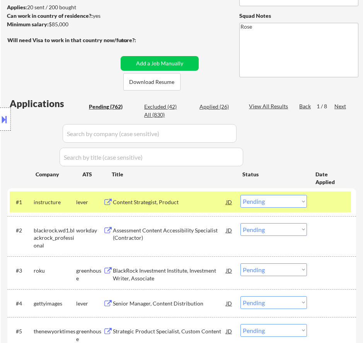
click at [203, 206] on div "Content Strategist, Product" at bounding box center [169, 202] width 113 height 8
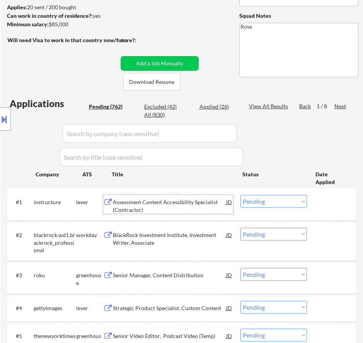
click at [273, 199] on select "Choose an option... Pending Applied Excluded (Questions) Excluded (Expired) Exc…" at bounding box center [273, 201] width 66 height 13
click at [240, 195] on select "Choose an option... Pending Applied Excluded (Questions) Excluded (Expired) Exc…" at bounding box center [273, 201] width 66 height 13
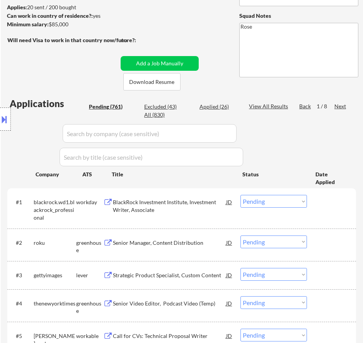
click at [196, 217] on div "#1 blackrock.wd1.blackrock_professional workday BlackRock Investment Institute,…" at bounding box center [180, 207] width 341 height 33
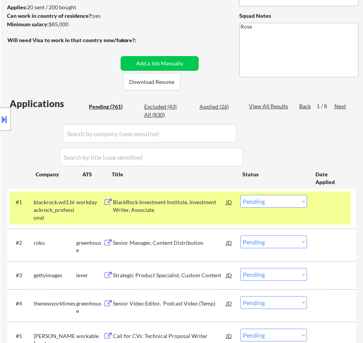
click at [200, 200] on div "BlackRock Investment Institute, Investment Writer, Associate" at bounding box center [169, 205] width 113 height 15
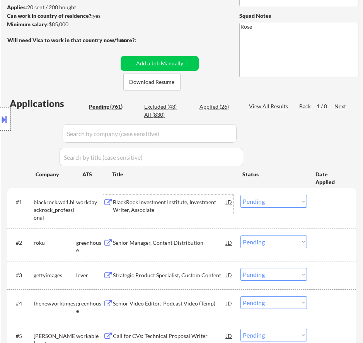
click at [261, 199] on select "Choose an option... Pending Applied Excluded (Questions) Excluded (Expired) Exc…" at bounding box center [273, 201] width 66 height 13
click at [240, 195] on select "Choose an option... Pending Applied Excluded (Questions) Excluded (Expired) Exc…" at bounding box center [273, 201] width 66 height 13
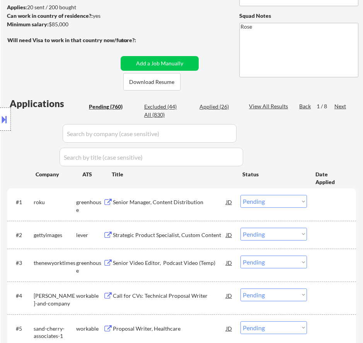
click at [191, 214] on div "#1 roku greenhouse Senior Manager, Content Distribution JD warning_amber Choose…" at bounding box center [180, 204] width 341 height 26
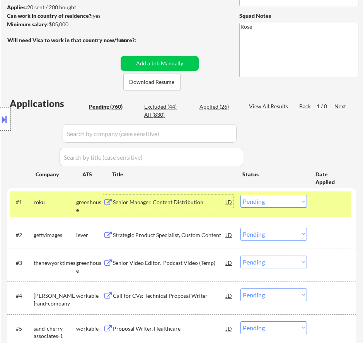
click at [196, 204] on div "Senior Manager, Content Distribution" at bounding box center [169, 202] width 113 height 8
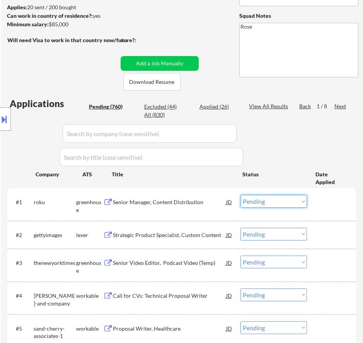
click at [269, 202] on select "Choose an option... Pending Applied Excluded (Questions) Excluded (Expired) Exc…" at bounding box center [273, 201] width 66 height 13
click at [240, 195] on select "Choose an option... Pending Applied Excluded (Questions) Excluded (Expired) Exc…" at bounding box center [273, 201] width 66 height 13
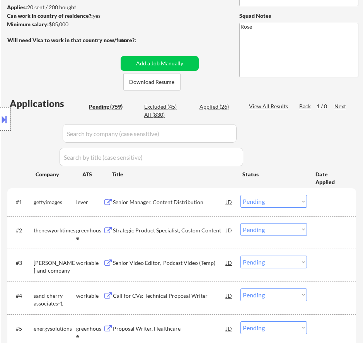
click at [202, 204] on div "Senior Manager, Content Distribution" at bounding box center [169, 202] width 113 height 8
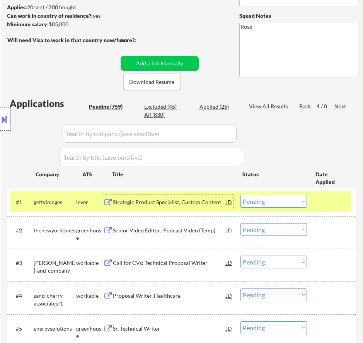
click at [294, 199] on select "Choose an option... Pending Applied Excluded (Questions) Excluded (Expired) Exc…" at bounding box center [273, 201] width 66 height 13
click at [240, 195] on select "Choose an option... Pending Applied Excluded (Questions) Excluded (Expired) Exc…" at bounding box center [273, 201] width 66 height 13
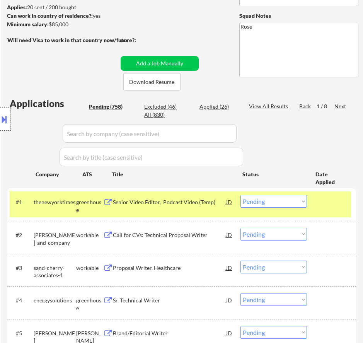
click at [199, 204] on div "Senior Video Editor, Podcast Video (Temp)" at bounding box center [169, 202] width 113 height 8
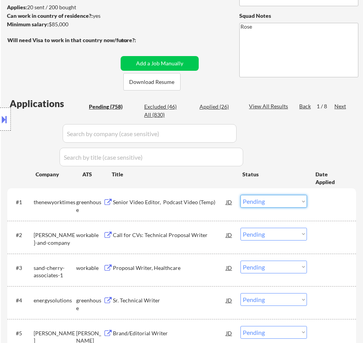
click at [260, 202] on select "Choose an option... Pending Applied Excluded (Questions) Excluded (Expired) Exc…" at bounding box center [273, 201] width 66 height 13
click at [240, 195] on select "Choose an option... Pending Applied Excluded (Questions) Excluded (Expired) Exc…" at bounding box center [273, 201] width 66 height 13
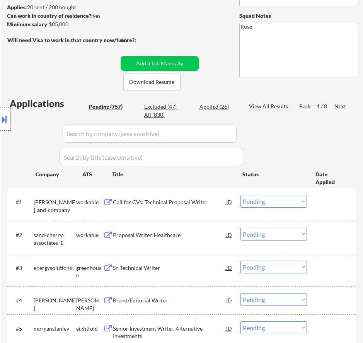
click at [196, 198] on div "Call for CVs: Technical Proposal Writer" at bounding box center [169, 202] width 113 height 8
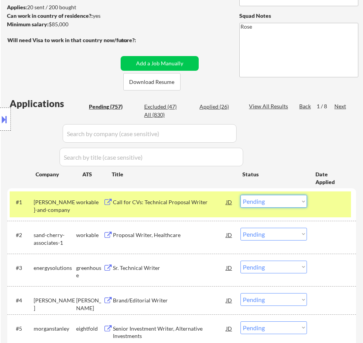
click at [289, 201] on select "Choose an option... Pending Applied Excluded (Questions) Excluded (Expired) Exc…" at bounding box center [273, 201] width 66 height 13
click at [240, 195] on select "Choose an option... Pending Applied Excluded (Questions) Excluded (Expired) Exc…" at bounding box center [273, 201] width 66 height 13
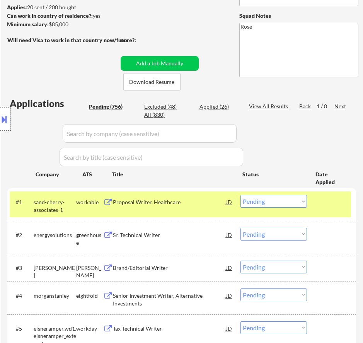
click at [201, 200] on div "Proposal Writer, Healthcare" at bounding box center [169, 202] width 113 height 8
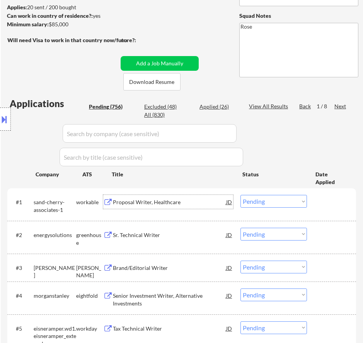
click at [283, 200] on select "Choose an option... Pending Applied Excluded (Questions) Excluded (Expired) Exc…" at bounding box center [273, 201] width 66 height 13
click at [240, 195] on select "Choose an option... Pending Applied Excluded (Questions) Excluded (Expired) Exc…" at bounding box center [273, 201] width 66 height 13
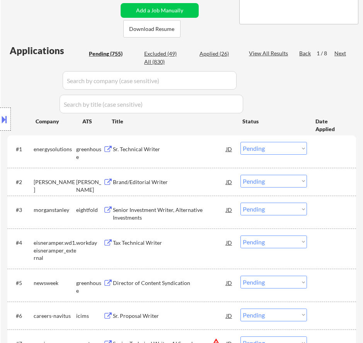
scroll to position [155, 0]
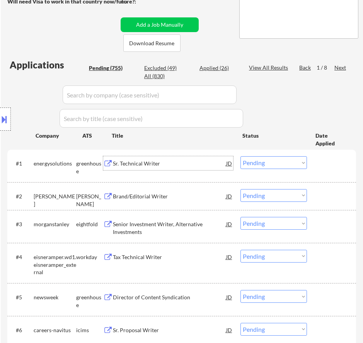
click at [197, 158] on div "Sr. Technical Writer" at bounding box center [169, 163] width 113 height 14
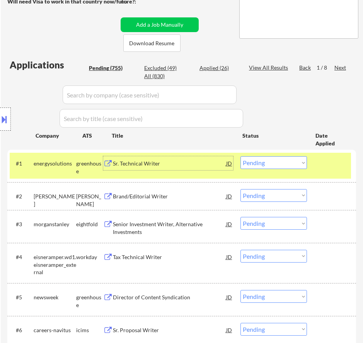
click at [279, 159] on select "Choose an option... Pending Applied Excluded (Questions) Excluded (Expired) Exc…" at bounding box center [273, 162] width 66 height 13
click at [240, 156] on select "Choose an option... Pending Applied Excluded (Questions) Excluded (Expired) Exc…" at bounding box center [273, 162] width 66 height 13
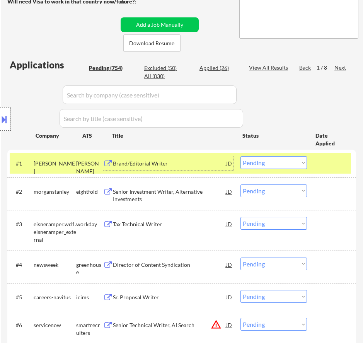
click at [181, 157] on div "Brand/Editorial Writer" at bounding box center [169, 163] width 113 height 14
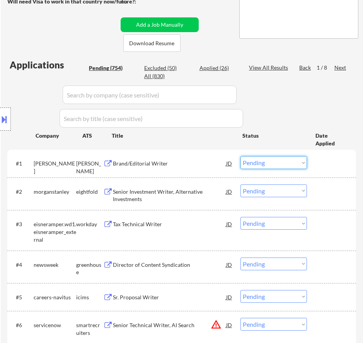
click at [279, 161] on select "Choose an option... Pending Applied Excluded (Questions) Excluded (Expired) Exc…" at bounding box center [273, 162] width 66 height 13
click at [240, 156] on select "Choose an option... Pending Applied Excluded (Questions) Excluded (Expired) Exc…" at bounding box center [273, 162] width 66 height 13
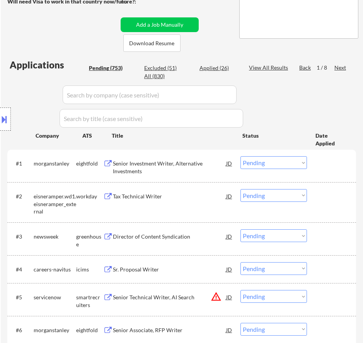
click at [197, 162] on div "Senior Investment Writer, Alternative Investments" at bounding box center [169, 167] width 113 height 15
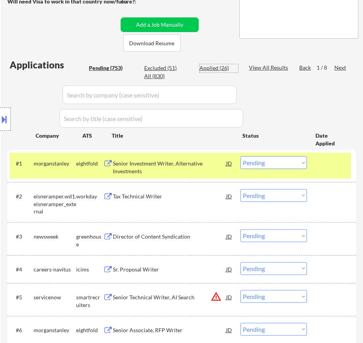
click at [218, 67] on div "Applied (26)" at bounding box center [218, 68] width 39 height 8
select select ""applied""
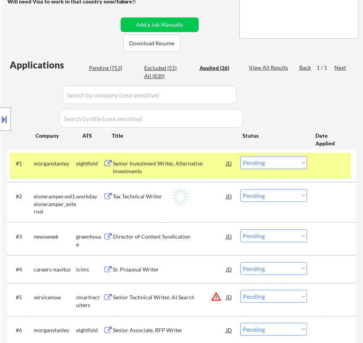
select select ""applied""
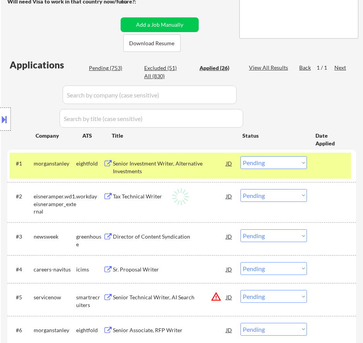
select select ""applied""
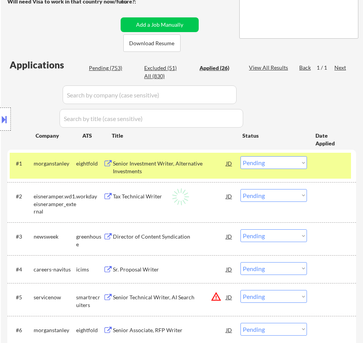
select select ""applied""
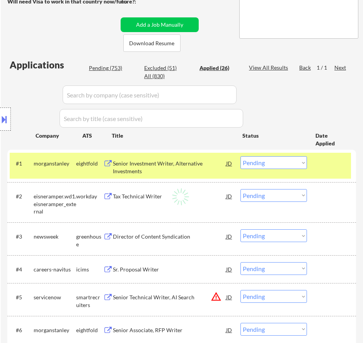
select select ""applied""
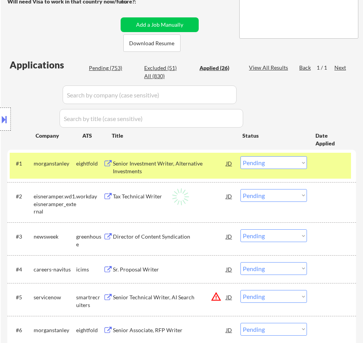
select select ""applied""
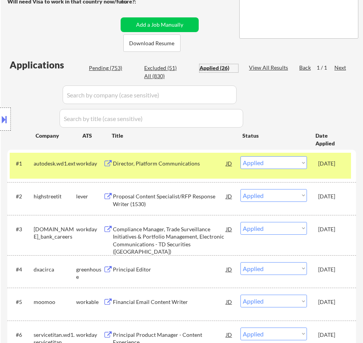
click at [194, 92] on input "input" at bounding box center [150, 94] width 174 height 19
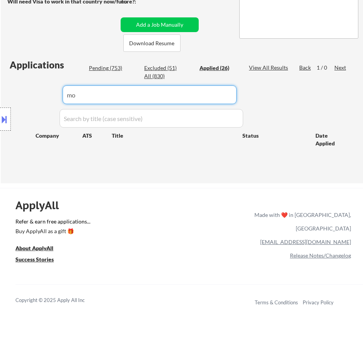
type input "m"
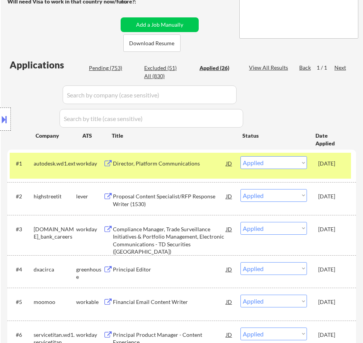
click at [99, 67] on div "Location Inclusions: Philadelphia, PA Camden, NJ Cherry Hill, NJ Wilmington, DE…" at bounding box center [69, 119] width 138 height 143
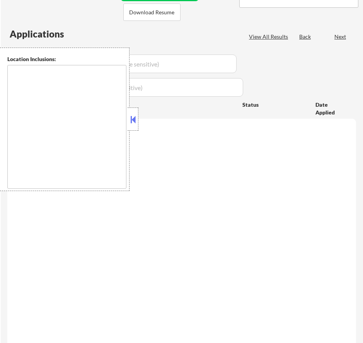
scroll to position [155, 0]
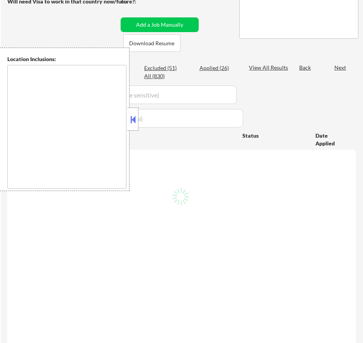
type textarea "[GEOGRAPHIC_DATA], [GEOGRAPHIC_DATA] [GEOGRAPHIC_DATA], [GEOGRAPHIC_DATA] [GEOG…"
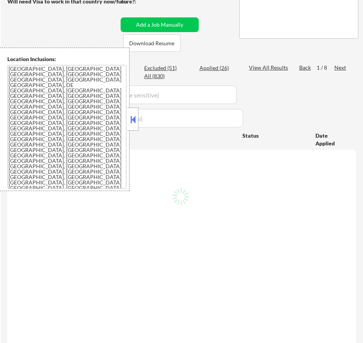
drag, startPoint x: 133, startPoint y: 118, endPoint x: 128, endPoint y: 93, distance: 25.9
click at [133, 119] on button at bounding box center [133, 120] width 9 height 12
select select ""pending""
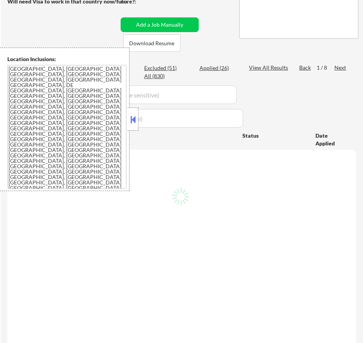
select select ""pending""
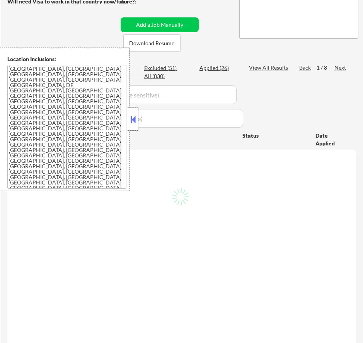
select select ""pending""
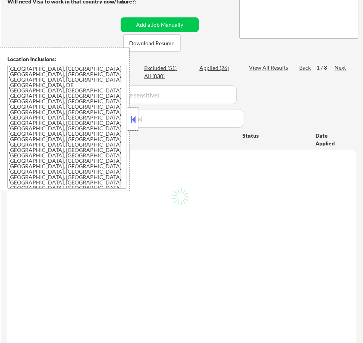
select select ""pending""
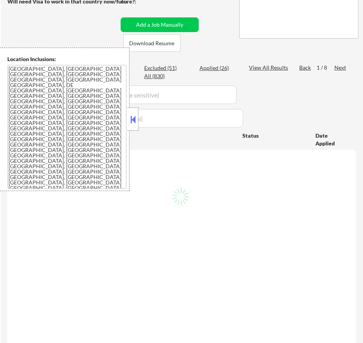
select select ""pending""
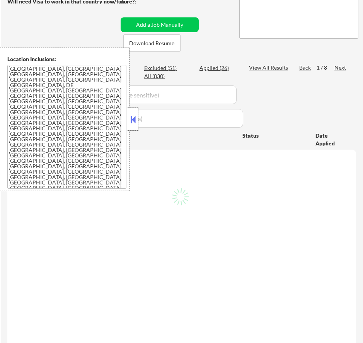
select select ""pending""
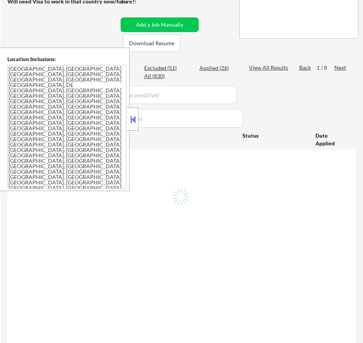
select select ""pending""
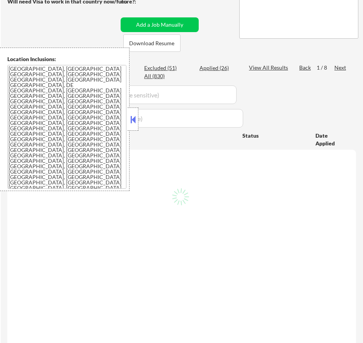
select select ""pending""
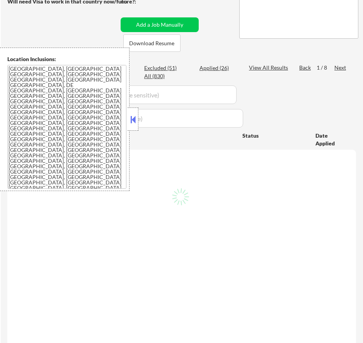
select select ""pending""
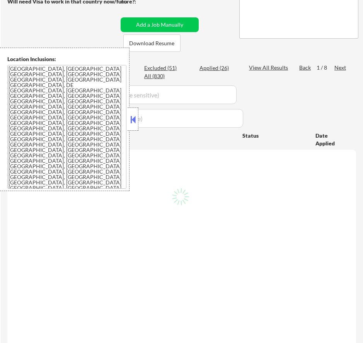
select select ""pending""
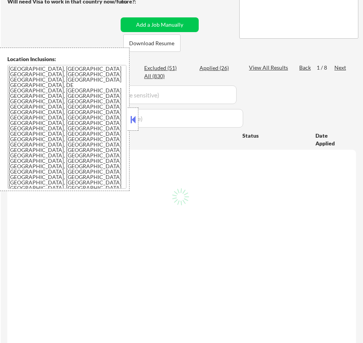
select select ""pending""
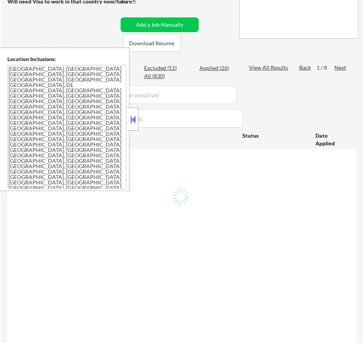
select select ""pending""
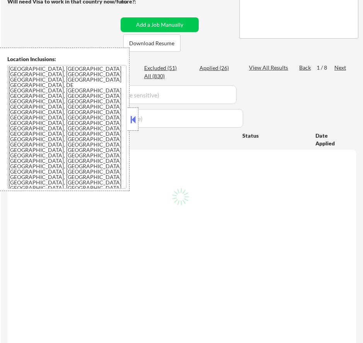
select select ""pending""
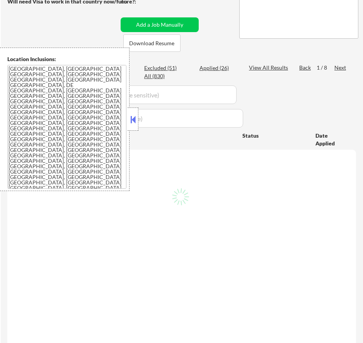
select select ""pending""
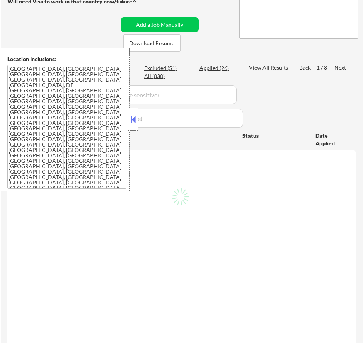
select select ""pending""
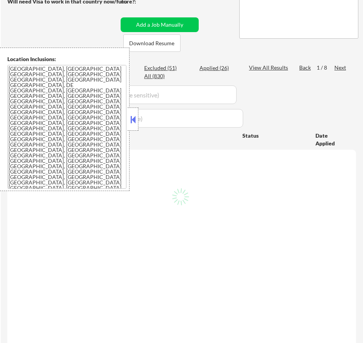
select select ""pending""
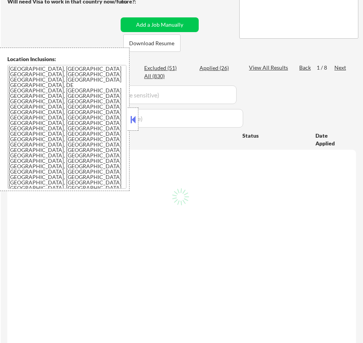
select select ""pending""
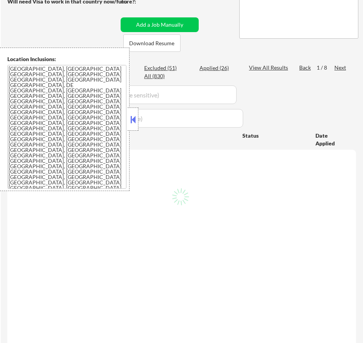
select select ""pending""
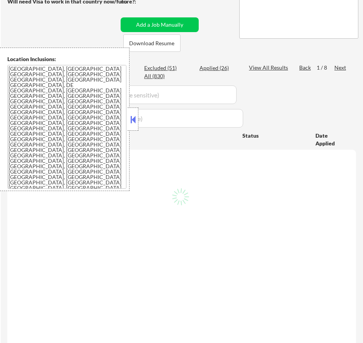
select select ""pending""
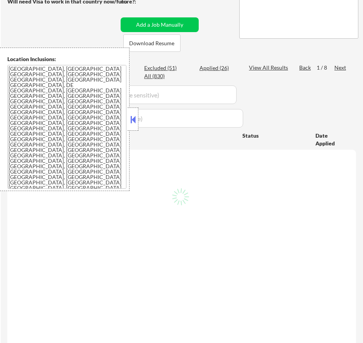
select select ""pending""
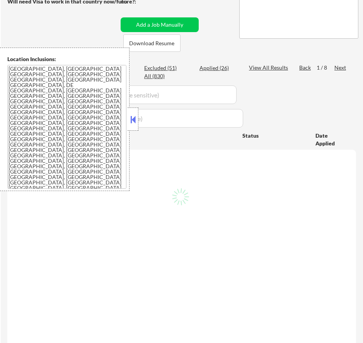
select select ""pending""
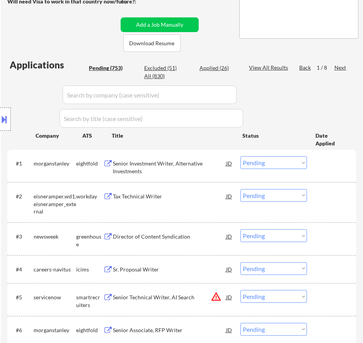
click at [271, 164] on select "Choose an option... Pending Applied Excluded (Questions) Excluded (Expired) Exc…" at bounding box center [273, 162] width 66 height 13
click at [240, 156] on select "Choose an option... Pending Applied Excluded (Questions) Excluded (Expired) Exc…" at bounding box center [273, 162] width 66 height 13
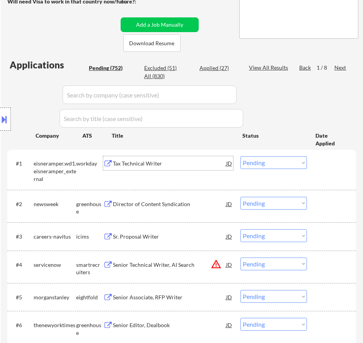
click at [196, 168] on div "Tax Technical Writer" at bounding box center [169, 163] width 113 height 14
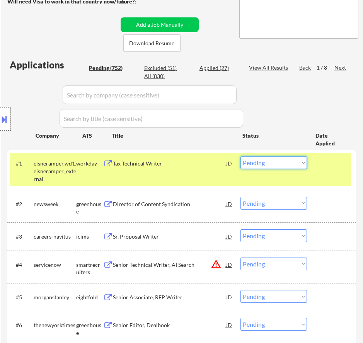
click at [284, 162] on select "Choose an option... Pending Applied Excluded (Questions) Excluded (Expired) Exc…" at bounding box center [273, 162] width 66 height 13
click at [240, 156] on select "Choose an option... Pending Applied Excluded (Questions) Excluded (Expired) Exc…" at bounding box center [273, 162] width 66 height 13
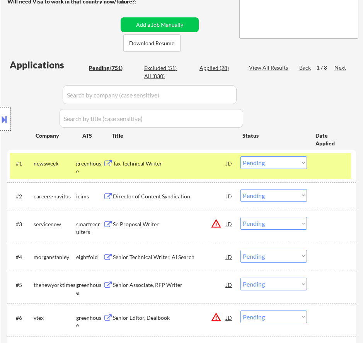
click at [199, 168] on div "Tax Technical Writer" at bounding box center [169, 163] width 113 height 14
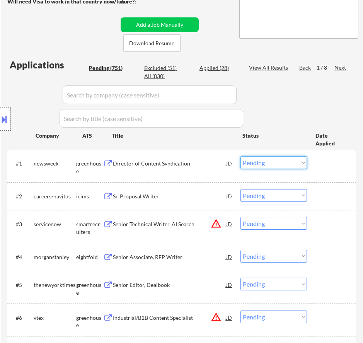
click at [273, 163] on select "Choose an option... Pending Applied Excluded (Questions) Excluded (Expired) Exc…" at bounding box center [273, 162] width 66 height 13
click at [240, 156] on select "Choose an option... Pending Applied Excluded (Questions) Excluded (Expired) Exc…" at bounding box center [273, 162] width 66 height 13
select select ""pending""
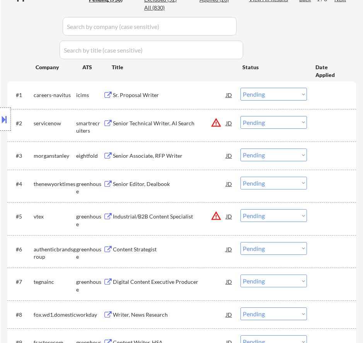
scroll to position [270, 0]
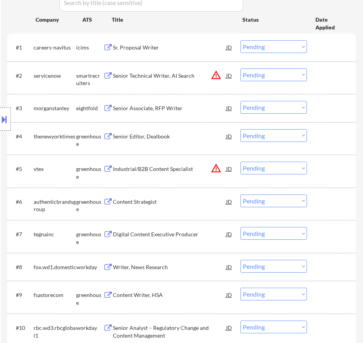
click at [174, 141] on div "Senior Editor, Dealbook" at bounding box center [169, 136] width 113 height 14
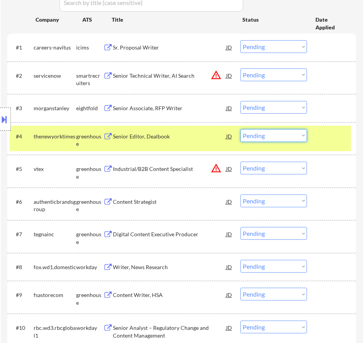
click at [269, 135] on select "Choose an option... Pending Applied Excluded (Questions) Excluded (Expired) Exc…" at bounding box center [273, 135] width 66 height 13
click at [240, 129] on select "Choose an option... Pending Applied Excluded (Questions) Excluded (Expired) Exc…" at bounding box center [273, 135] width 66 height 13
select select ""pending""
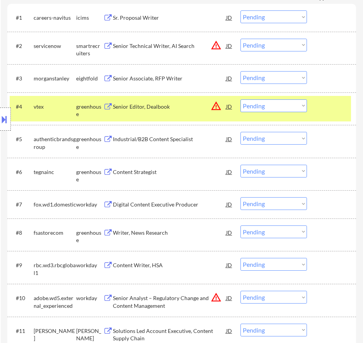
scroll to position [309, 0]
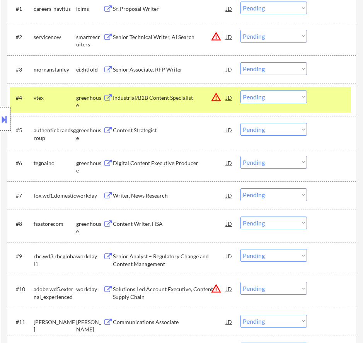
click at [192, 135] on div "Content Strategist" at bounding box center [169, 130] width 113 height 14
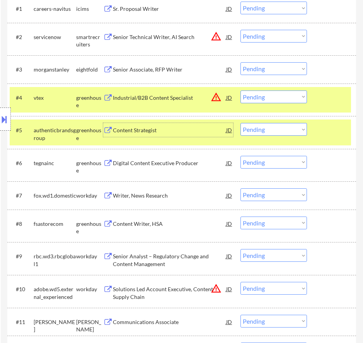
click at [272, 132] on select "Choose an option... Pending Applied Excluded (Questions) Excluded (Expired) Exc…" at bounding box center [273, 129] width 66 height 13
click at [240, 123] on select "Choose an option... Pending Applied Excluded (Questions) Excluded (Expired) Exc…" at bounding box center [273, 129] width 66 height 13
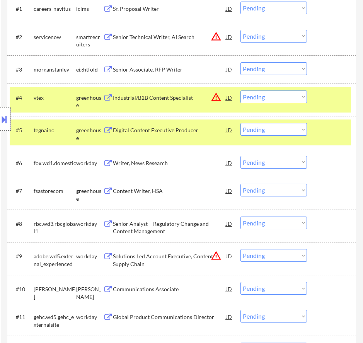
click at [206, 131] on div "Digital Content Executive Producer" at bounding box center [169, 130] width 113 height 8
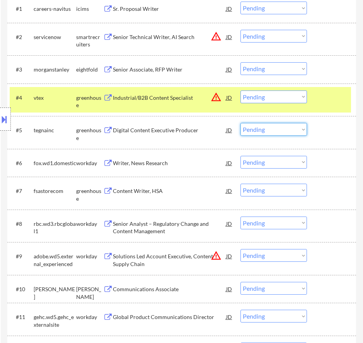
click at [264, 126] on select "Choose an option... Pending Applied Excluded (Questions) Excluded (Expired) Exc…" at bounding box center [273, 129] width 66 height 13
click at [240, 123] on select "Choose an option... Pending Applied Excluded (Questions) Excluded (Expired) Exc…" at bounding box center [273, 129] width 66 height 13
select select ""pending""
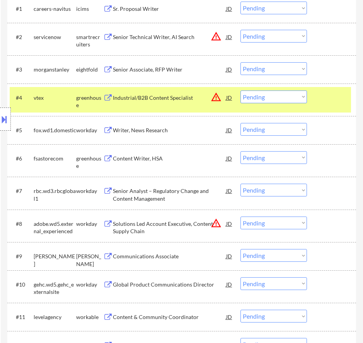
click at [196, 161] on div "Content Writer, HSA" at bounding box center [169, 159] width 113 height 8
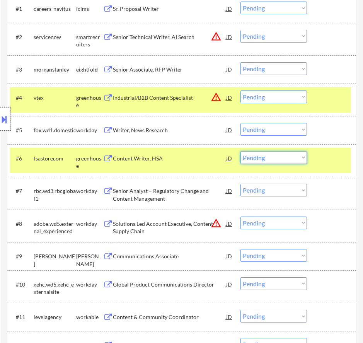
click at [274, 155] on select "Choose an option... Pending Applied Excluded (Questions) Excluded (Expired) Exc…" at bounding box center [273, 157] width 66 height 13
click at [240, 151] on select "Choose an option... Pending Applied Excluded (Questions) Excluded (Expired) Exc…" at bounding box center [273, 157] width 66 height 13
select select ""pending""
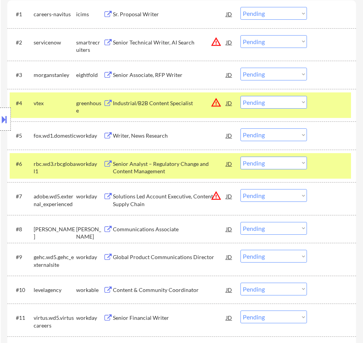
scroll to position [348, 0]
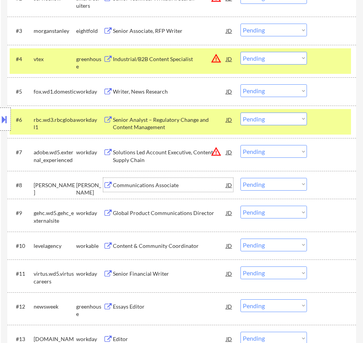
click at [189, 187] on div "Communications Associate" at bounding box center [169, 185] width 113 height 8
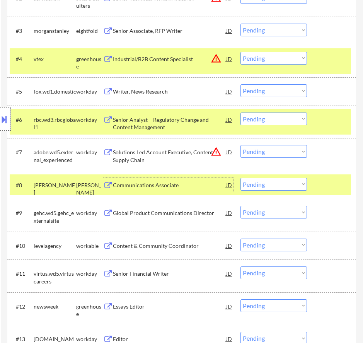
click at [263, 185] on select "Choose an option... Pending Applied Excluded (Questions) Excluded (Expired) Exc…" at bounding box center [273, 184] width 66 height 13
click at [240, 178] on select "Choose an option... Pending Applied Excluded (Questions) Excluded (Expired) Exc…" at bounding box center [273, 184] width 66 height 13
select select ""pending""
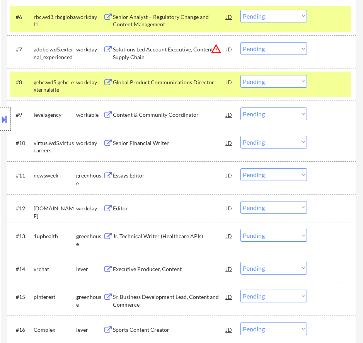
scroll to position [464, 0]
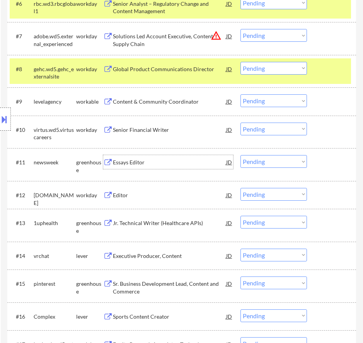
click at [168, 162] on div "Essays Editor" at bounding box center [169, 162] width 113 height 8
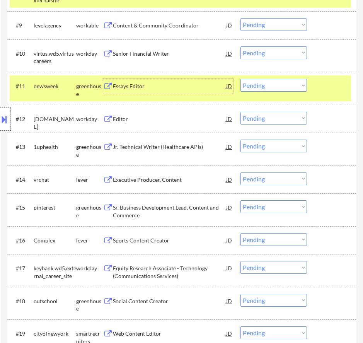
scroll to position [541, 0]
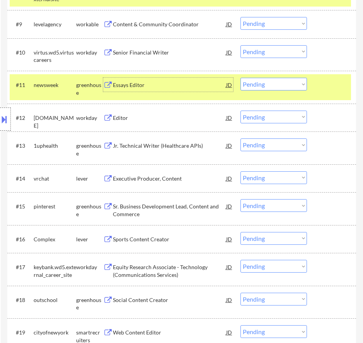
click at [174, 149] on div "Jr. Technical Writer (Healthcare APIs)" at bounding box center [169, 146] width 113 height 8
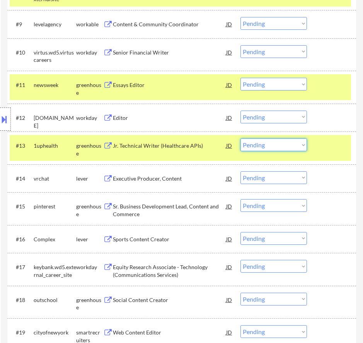
click at [268, 143] on select "Choose an option... Pending Applied Excluded (Questions) Excluded (Expired) Exc…" at bounding box center [273, 144] width 66 height 13
click at [240, 138] on select "Choose an option... Pending Applied Excluded (Questions) Excluded (Expired) Exc…" at bounding box center [273, 144] width 66 height 13
select select ""pending""
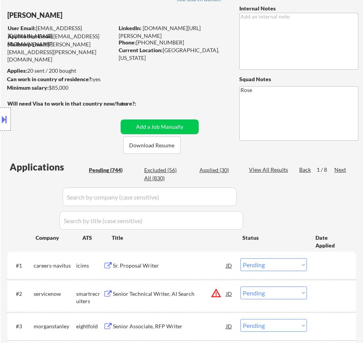
scroll to position [39, 0]
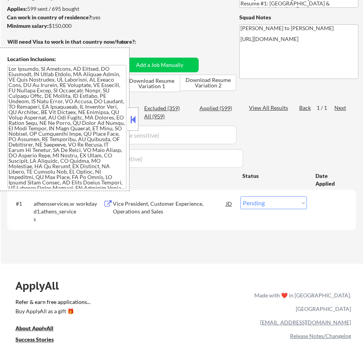
scroll to position [116, 0]
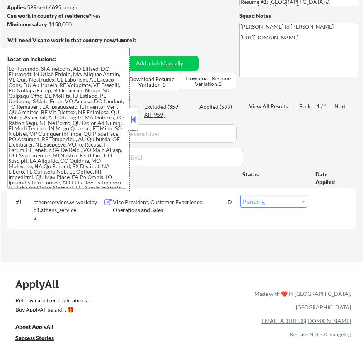
click at [135, 121] on button at bounding box center [133, 120] width 9 height 12
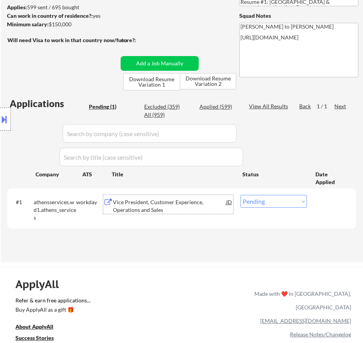
click at [163, 202] on div "Vice President, Customer Experience, Operations and Sales" at bounding box center [169, 205] width 113 height 15
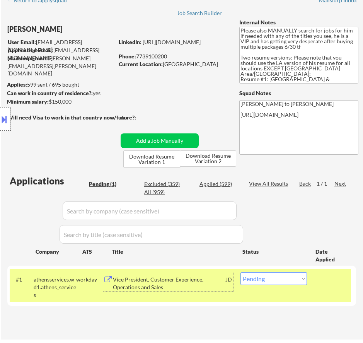
scroll to position [77, 0]
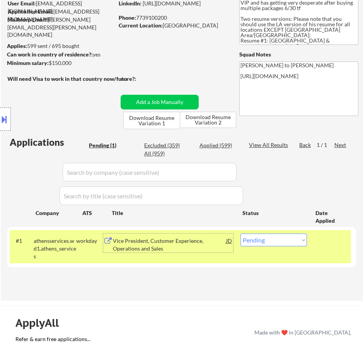
click at [267, 238] on select "Choose an option... Pending Applied Excluded (Questions) Excluded (Expired) Exc…" at bounding box center [273, 239] width 66 height 13
select select ""applied""
click at [240, 233] on select "Choose an option... Pending Applied Excluded (Questions) Excluded (Expired) Exc…" at bounding box center [273, 239] width 66 height 13
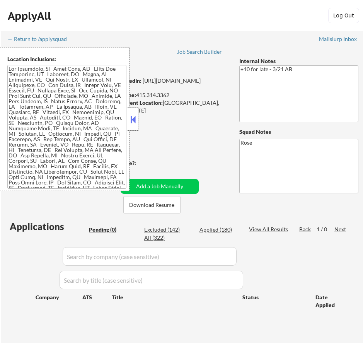
click at [133, 116] on button at bounding box center [133, 120] width 9 height 12
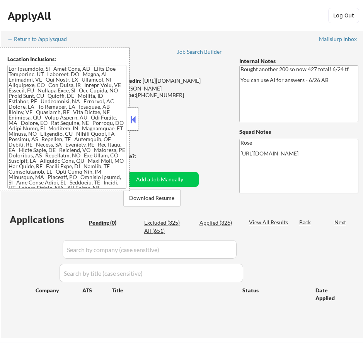
click at [132, 122] on button at bounding box center [133, 120] width 9 height 12
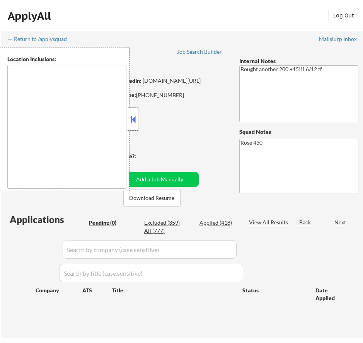
click at [133, 119] on button at bounding box center [133, 120] width 9 height 12
type textarea "[GEOGRAPHIC_DATA], [GEOGRAPHIC_DATA] [GEOGRAPHIC_DATA], [GEOGRAPHIC_DATA] [GEOG…"
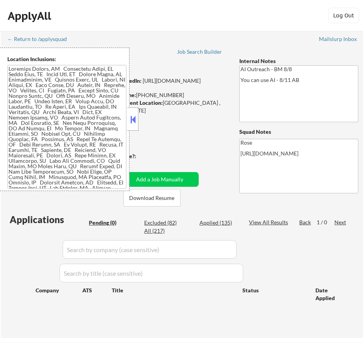
click at [136, 122] on button at bounding box center [133, 120] width 9 height 12
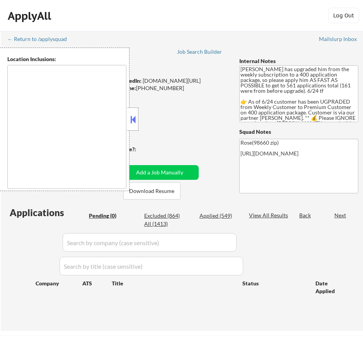
type textarea "[GEOGRAPHIC_DATA], OR [GEOGRAPHIC_DATA], [GEOGRAPHIC_DATA] [GEOGRAPHIC_DATA], […"
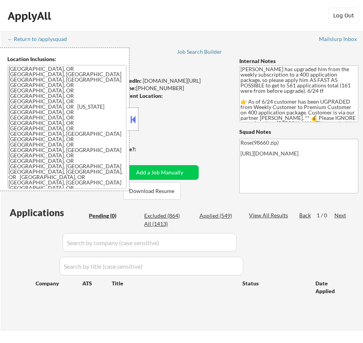
click at [135, 116] on button at bounding box center [133, 120] width 9 height 12
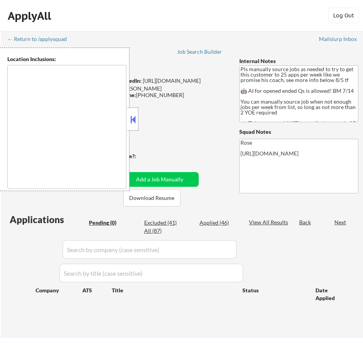
type textarea "Here is a list of metro areas, cities, and towns within approximately a 30-minu…"
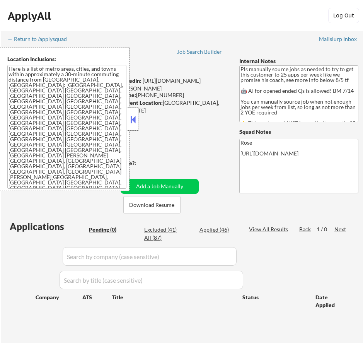
click at [131, 123] on button at bounding box center [133, 120] width 9 height 12
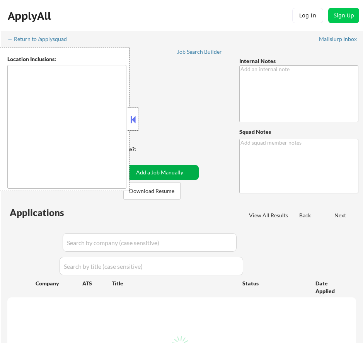
type textarea "👉 Apply this VIP to 30-40+ jobs/day if possible! // 🤖 You can use our approved …"
type textarea "Rose [URL][DOMAIN_NAME]"
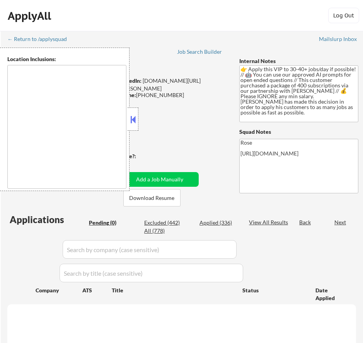
type textarea "remote"
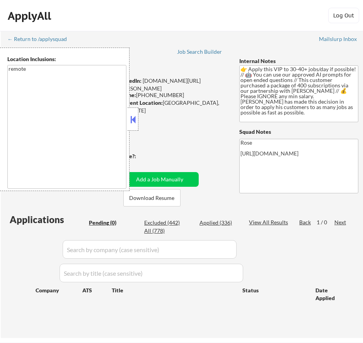
click at [130, 124] on button at bounding box center [133, 120] width 9 height 12
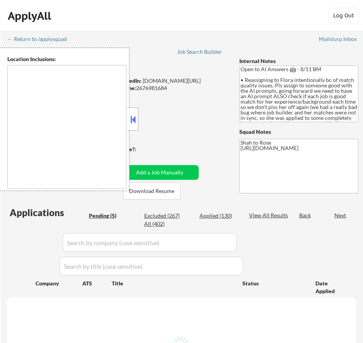
select select ""pending""
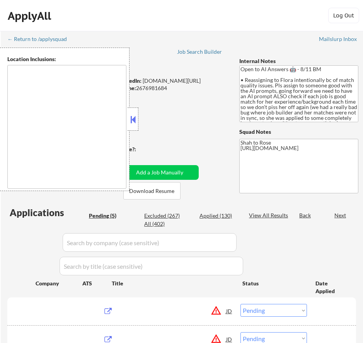
type textarea "remote"
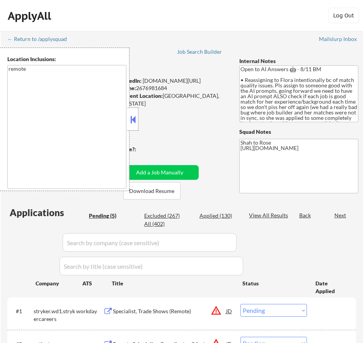
click at [135, 118] on button at bounding box center [133, 120] width 9 height 12
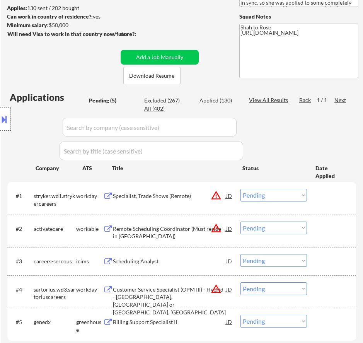
scroll to position [116, 0]
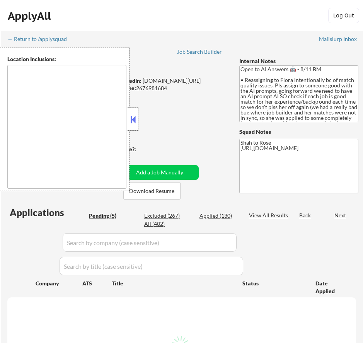
type textarea "remote"
select select ""pending""
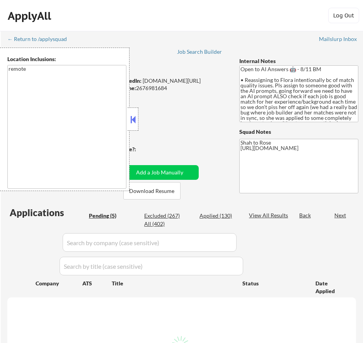
select select ""pending""
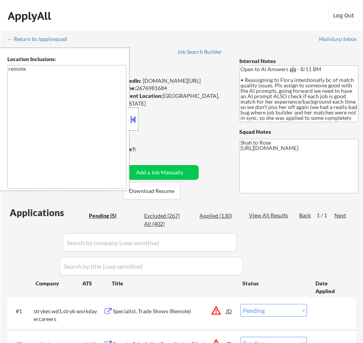
click at [130, 119] on button at bounding box center [133, 120] width 9 height 12
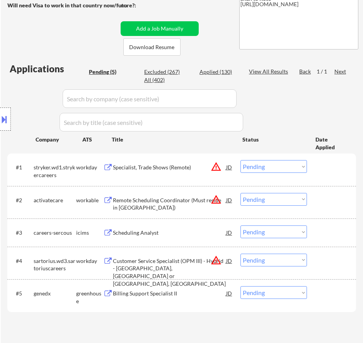
scroll to position [155, 0]
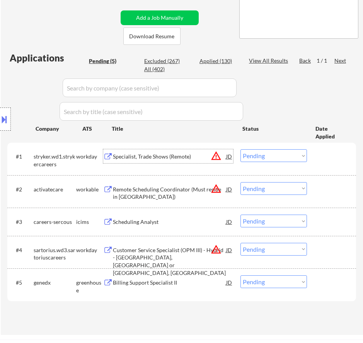
click at [196, 159] on div "Specialist, Trade Shows (Remote)" at bounding box center [169, 157] width 113 height 8
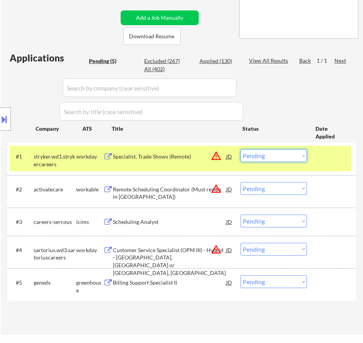
click at [268, 153] on select "Choose an option... Pending Applied Excluded (Questions) Excluded (Expired) Exc…" at bounding box center [273, 155] width 66 height 13
click at [240, 149] on select "Choose an option... Pending Applied Excluded (Questions) Excluded (Expired) Exc…" at bounding box center [273, 155] width 66 height 13
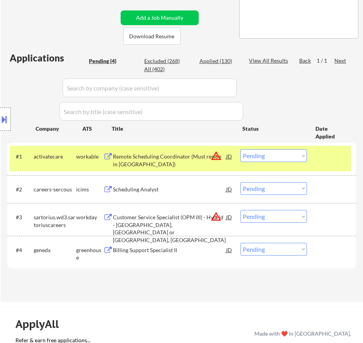
click at [198, 156] on div "Remote Scheduling Coordinator (Must reside in [GEOGRAPHIC_DATA])" at bounding box center [169, 160] width 113 height 15
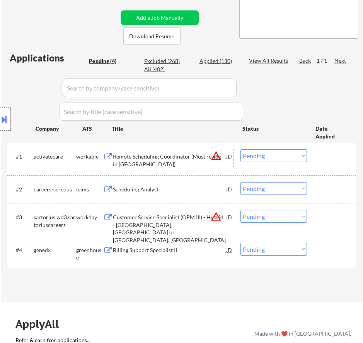
click at [272, 147] on div "#1 activatecare workable Remote Scheduling Coordinator (Must reside in [GEOGRAP…" at bounding box center [180, 159] width 341 height 26
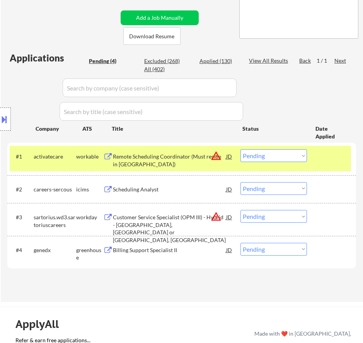
click at [273, 157] on select "Choose an option... Pending Applied Excluded (Questions) Excluded (Expired) Exc…" at bounding box center [273, 155] width 66 height 13
click at [240, 149] on select "Choose an option... Pending Applied Excluded (Questions) Excluded (Expired) Exc…" at bounding box center [273, 155] width 66 height 13
select select ""pending""
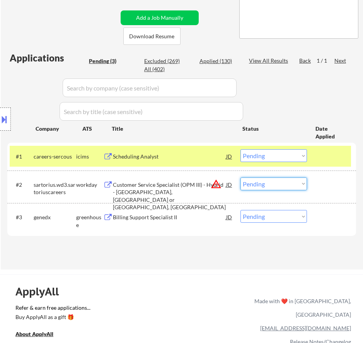
click at [272, 186] on select "Choose an option... Pending Applied Excluded (Questions) Excluded (Expired) Exc…" at bounding box center [273, 183] width 66 height 13
click at [240, 177] on select "Choose an option... Pending Applied Excluded (Questions) Excluded (Expired) Exc…" at bounding box center [273, 183] width 66 height 13
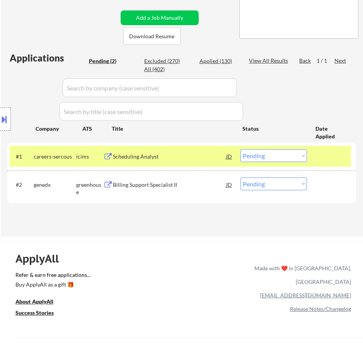
click at [194, 181] on div "Billing Support Specialist II" at bounding box center [169, 185] width 113 height 8
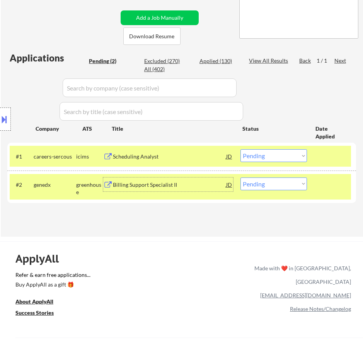
click at [279, 185] on select "Choose an option... Pending Applied Excluded (Questions) Excluded (Expired) Exc…" at bounding box center [273, 183] width 66 height 13
select select ""excluded__bad_match_""
click at [240, 177] on select "Choose an option... Pending Applied Excluded (Questions) Excluded (Expired) Exc…" at bounding box center [273, 183] width 66 height 13
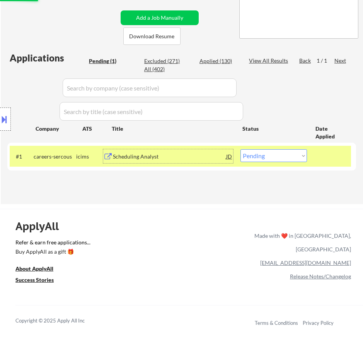
click at [211, 158] on div "Scheduling Analyst" at bounding box center [169, 157] width 113 height 8
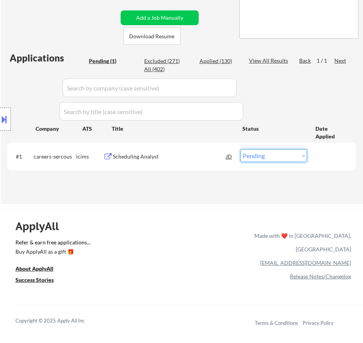
click at [265, 155] on select "Choose an option... Pending Applied Excluded (Questions) Excluded (Expired) Exc…" at bounding box center [273, 155] width 66 height 13
select select ""excluded__bad_match_""
click at [240, 149] on select "Choose an option... Pending Applied Excluded (Questions) Excluded (Expired) Exc…" at bounding box center [273, 155] width 66 height 13
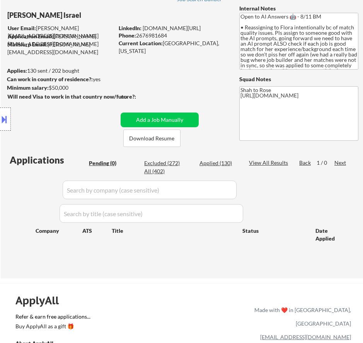
scroll to position [39, 0]
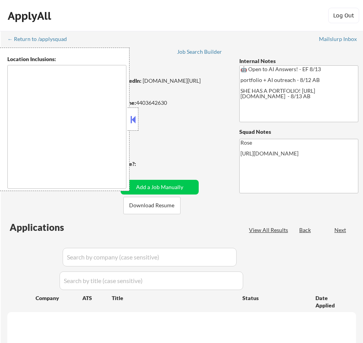
type textarea "[GEOGRAPHIC_DATA], [GEOGRAPHIC_DATA] [GEOGRAPHIC_DATA], [GEOGRAPHIC_DATA] [GEOG…"
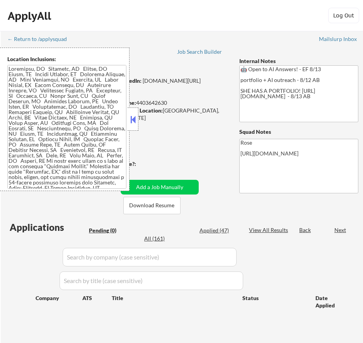
click at [132, 120] on button at bounding box center [133, 120] width 9 height 12
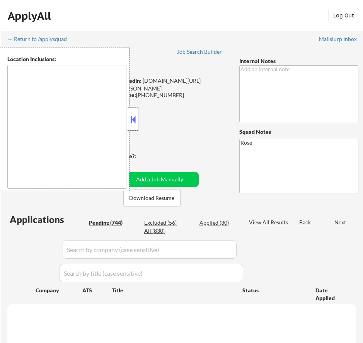
type textarea "[GEOGRAPHIC_DATA], [GEOGRAPHIC_DATA] [GEOGRAPHIC_DATA], [GEOGRAPHIC_DATA] [GEOG…"
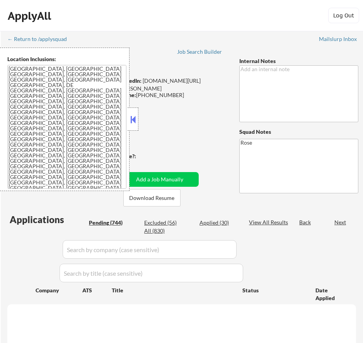
select select ""pending""
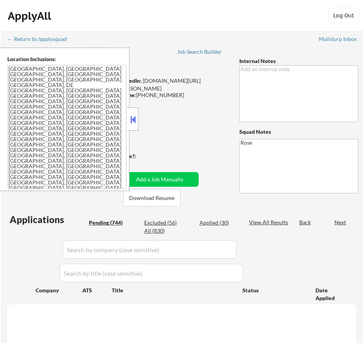
select select ""pending""
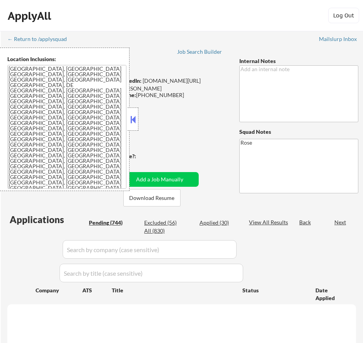
select select ""pending""
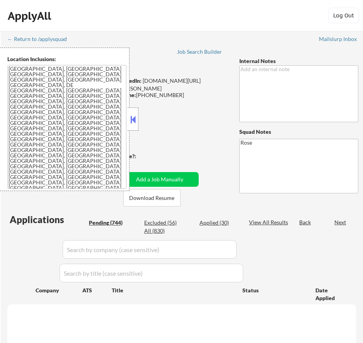
select select ""pending""
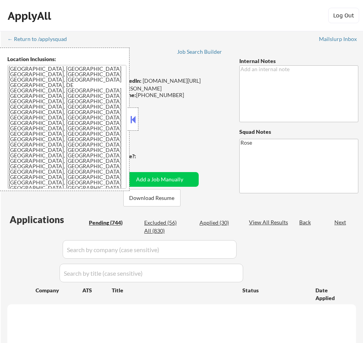
select select ""pending""
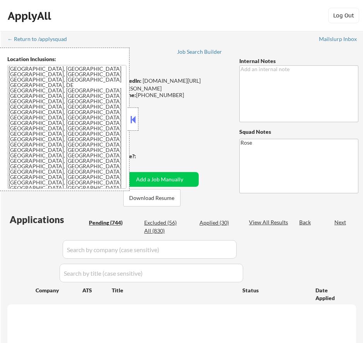
select select ""pending""
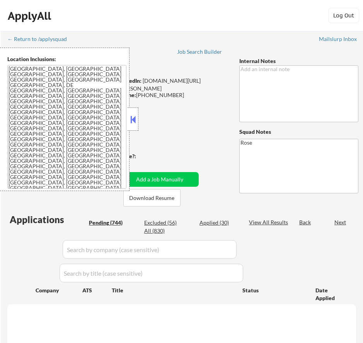
select select ""pending""
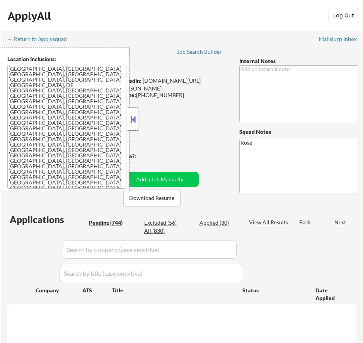
select select ""pending""
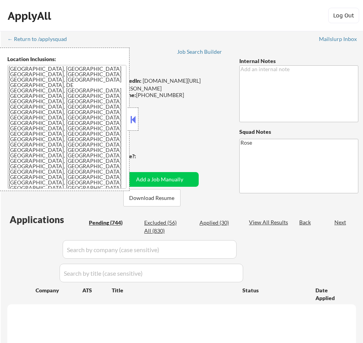
select select ""pending""
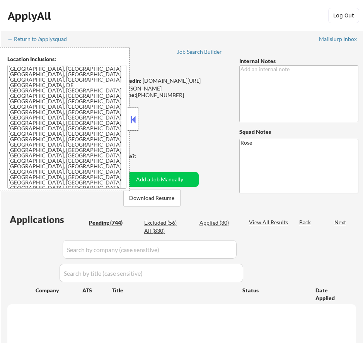
select select ""pending""
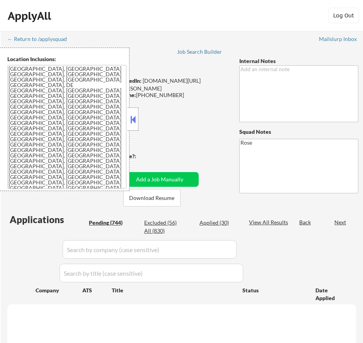
select select ""pending""
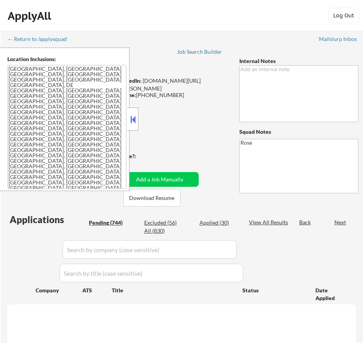
select select ""pending""
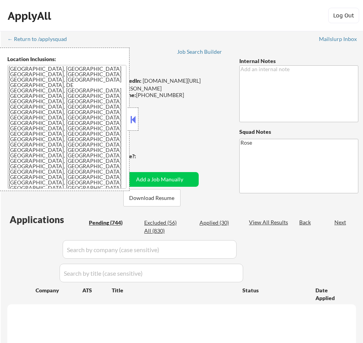
select select ""pending""
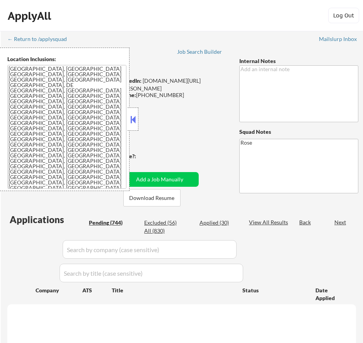
select select ""pending""
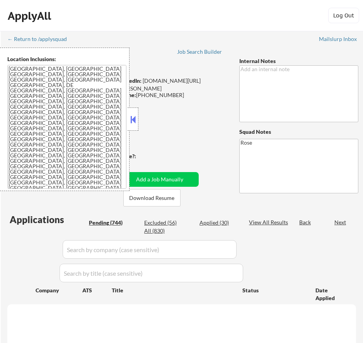
select select ""pending""
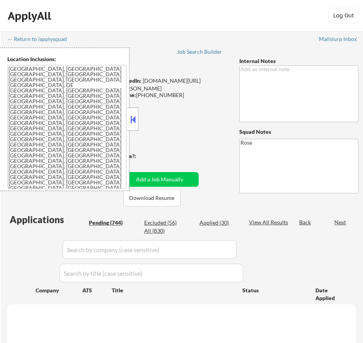
select select ""pending""
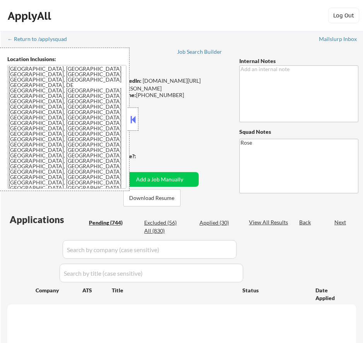
select select ""pending""
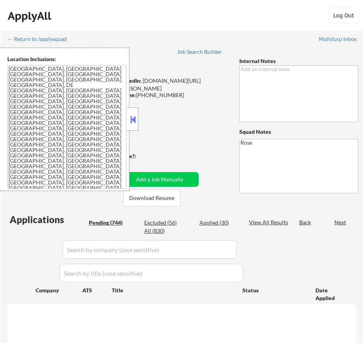
select select ""pending""
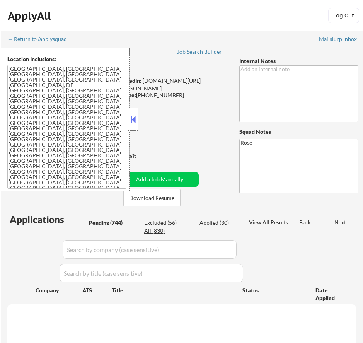
select select ""pending""
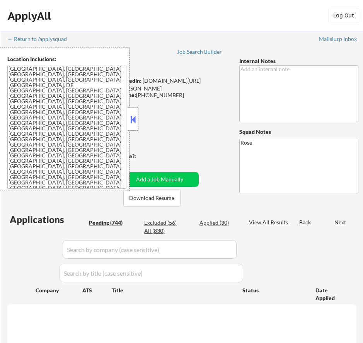
select select ""pending""
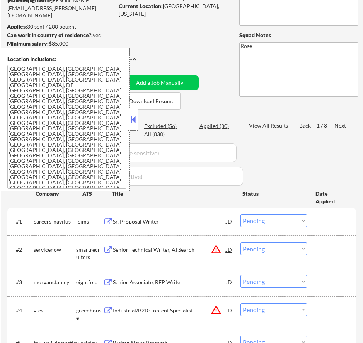
scroll to position [77, 0]
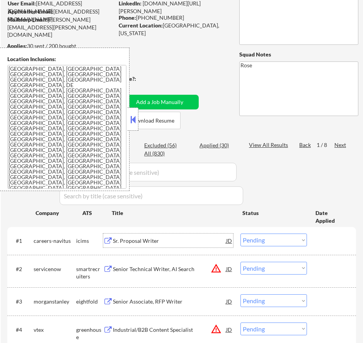
click at [191, 237] on div "Sr. Proposal Writer" at bounding box center [169, 241] width 113 height 8
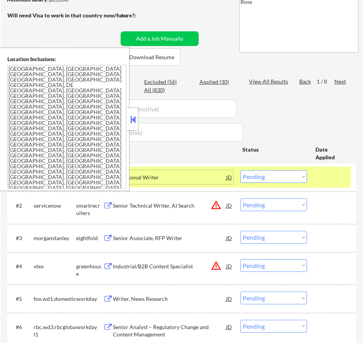
scroll to position [155, 0]
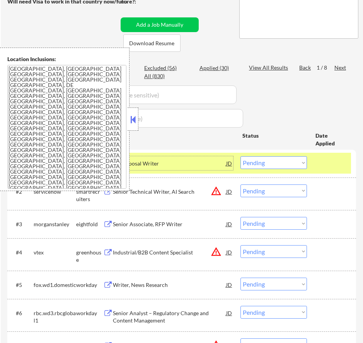
click at [134, 118] on button at bounding box center [133, 120] width 9 height 12
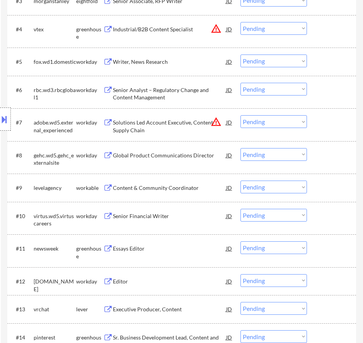
scroll to position [386, 0]
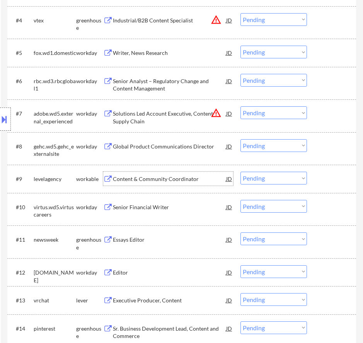
click at [217, 179] on div "Content & Community Coordinator" at bounding box center [169, 179] width 113 height 8
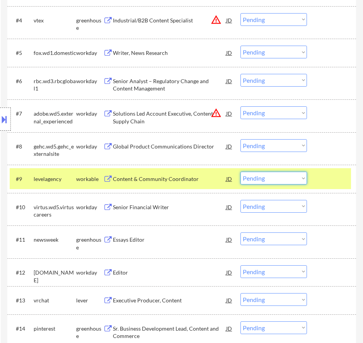
click at [287, 175] on select "Choose an option... Pending Applied Excluded (Questions) Excluded (Expired) Exc…" at bounding box center [273, 178] width 66 height 13
click at [240, 172] on select "Choose an option... Pending Applied Excluded (Questions) Excluded (Expired) Exc…" at bounding box center [273, 178] width 66 height 13
select select ""pending""
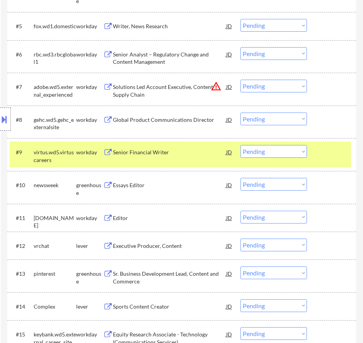
scroll to position [425, 0]
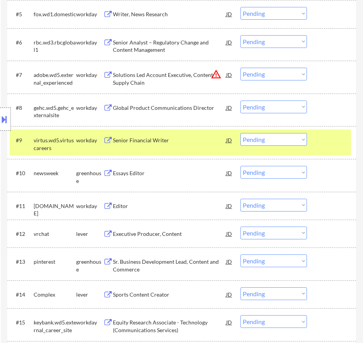
click at [191, 175] on div "Essays Editor" at bounding box center [169, 173] width 113 height 8
